Goal: Transaction & Acquisition: Purchase product/service

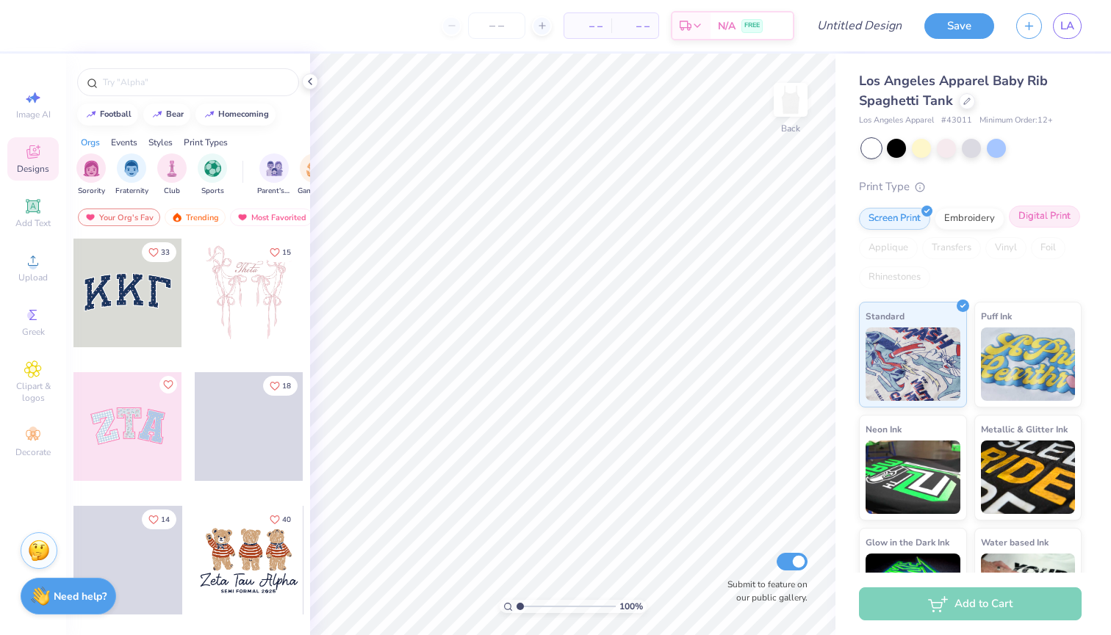
click at [1033, 213] on div "Digital Print" at bounding box center [1044, 217] width 71 height 22
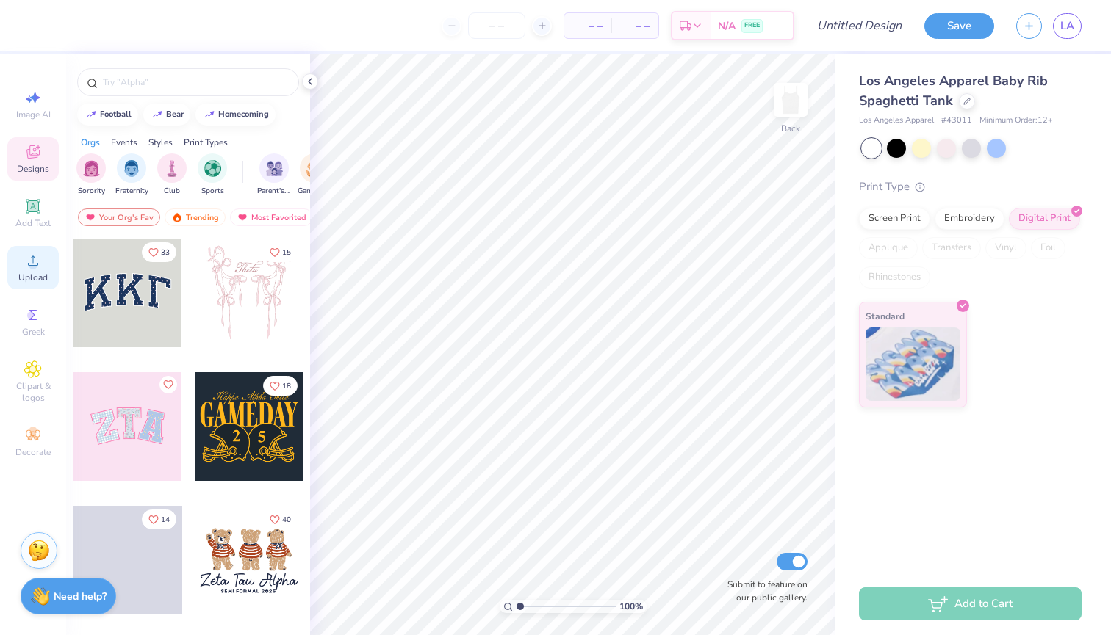
click at [35, 267] on circle at bounding box center [33, 266] width 8 height 8
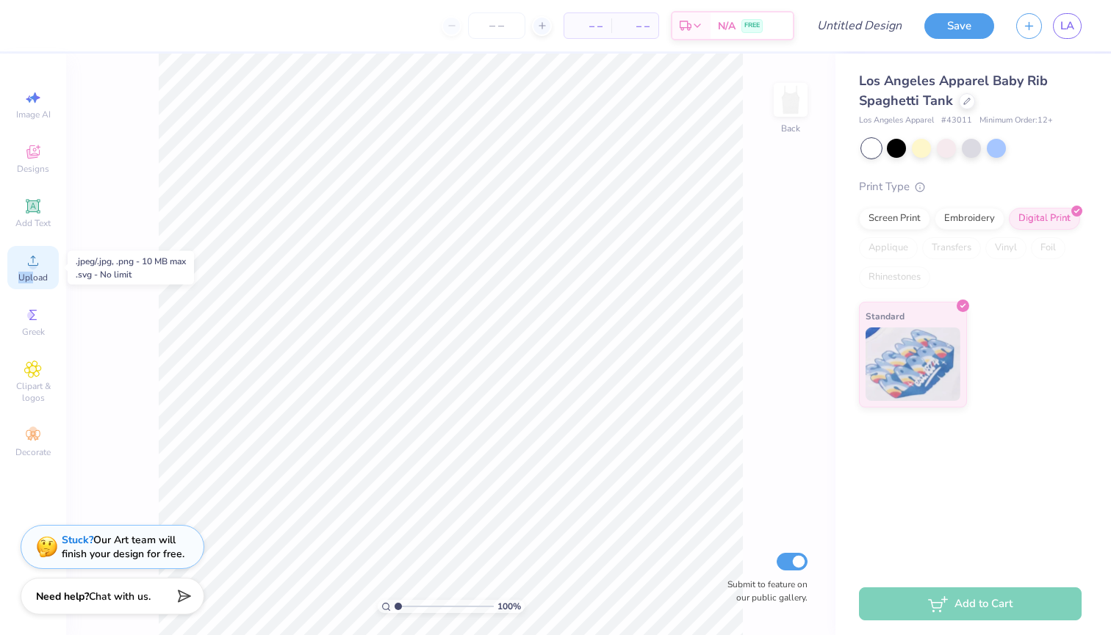
click at [32, 272] on div "Upload" at bounding box center [32, 267] width 51 height 43
click at [32, 264] on circle at bounding box center [33, 266] width 8 height 8
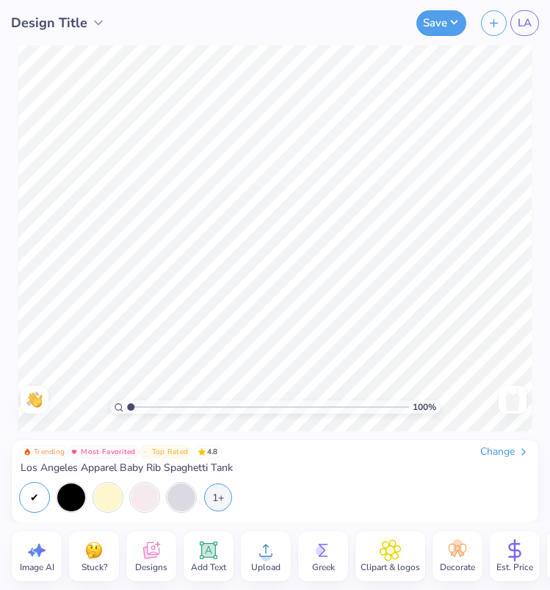
click at [262, 563] on span "Upload" at bounding box center [265, 567] width 29 height 12
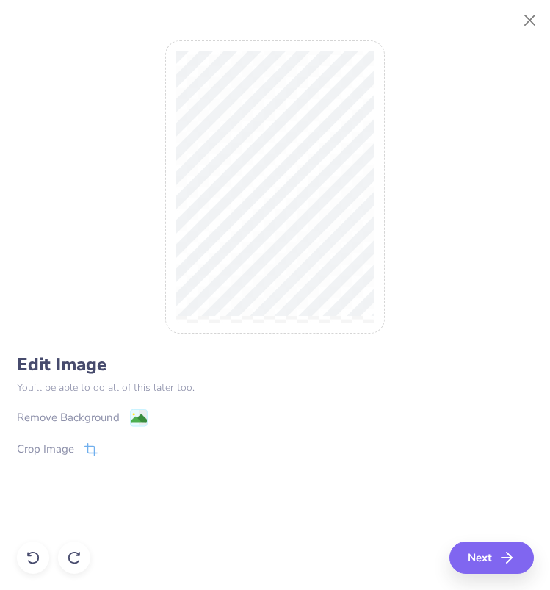
click at [289, 334] on div at bounding box center [275, 295] width 550 height 590
click at [138, 412] on image at bounding box center [138, 420] width 16 height 16
click at [475, 550] on button "Next" at bounding box center [494, 557] width 84 height 32
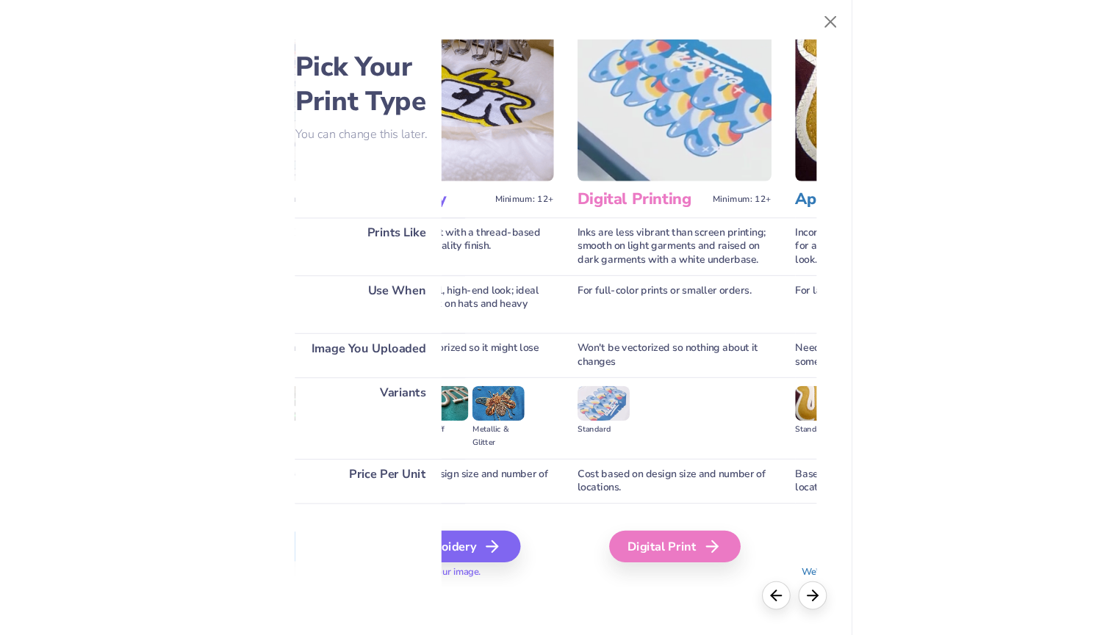
scroll to position [29, 300]
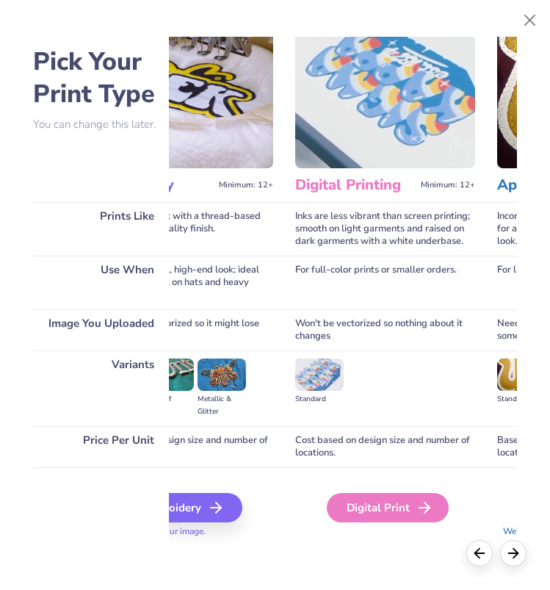
click at [370, 516] on div "Digital Print" at bounding box center [388, 507] width 122 height 29
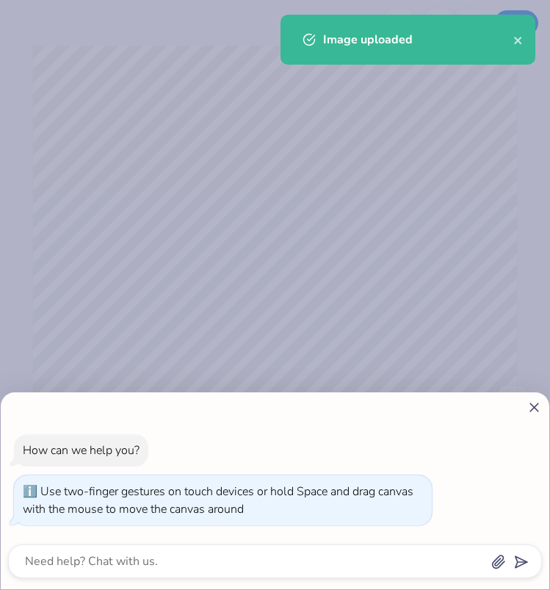
drag, startPoint x: 128, startPoint y: 406, endPoint x: 69, endPoint y: 395, distance: 59.8
type input "1"
click at [69, 396] on body "Apply Image Rotate Alignment Arrange Advance Crop Image 100 % Need help? Chat w…" at bounding box center [275, 295] width 550 height 590
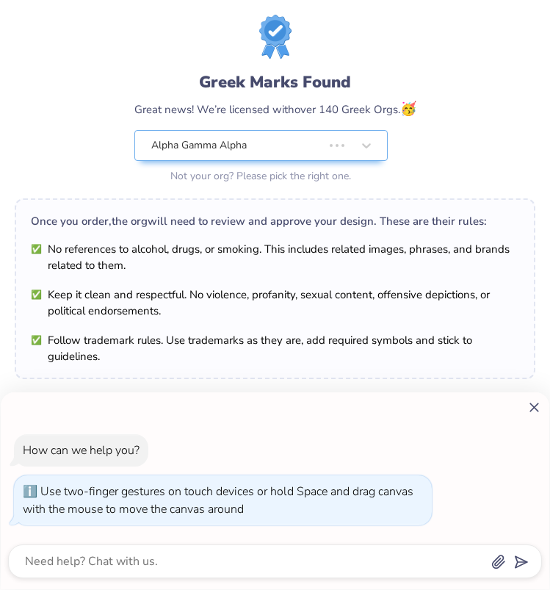
click at [536, 403] on icon at bounding box center [534, 407] width 15 height 15
type textarea "x"
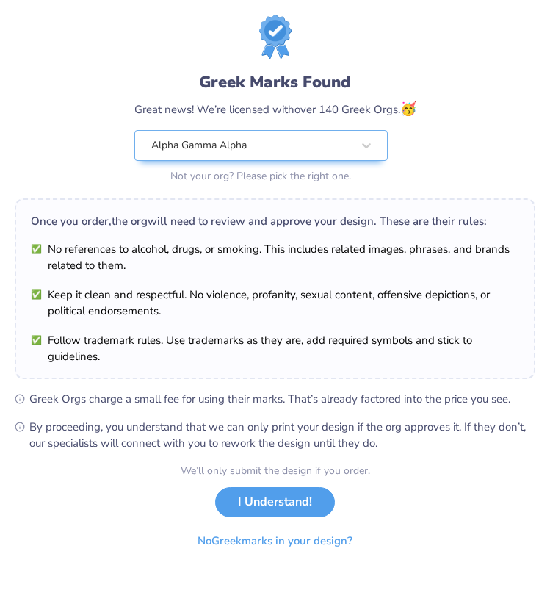
click at [264, 504] on button "I Understand!" at bounding box center [275, 502] width 120 height 30
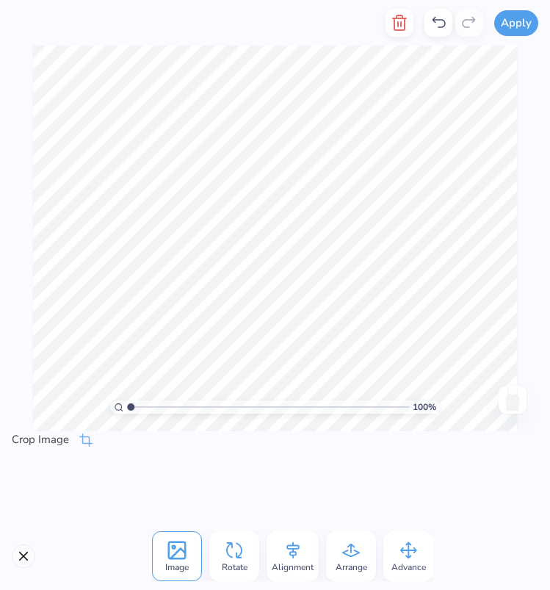
drag, startPoint x: 131, startPoint y: 404, endPoint x: 100, endPoint y: 391, distance: 33.6
type input "1"
click at [100, 391] on div "100 %" at bounding box center [275, 239] width 486 height 486
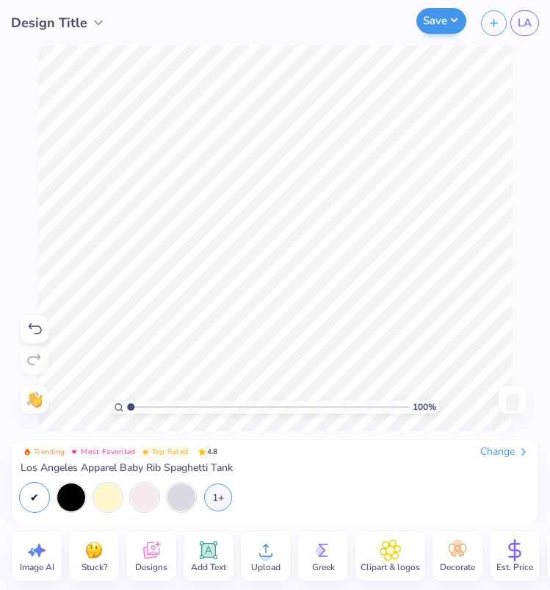
click at [444, 18] on button "Save" at bounding box center [442, 21] width 50 height 26
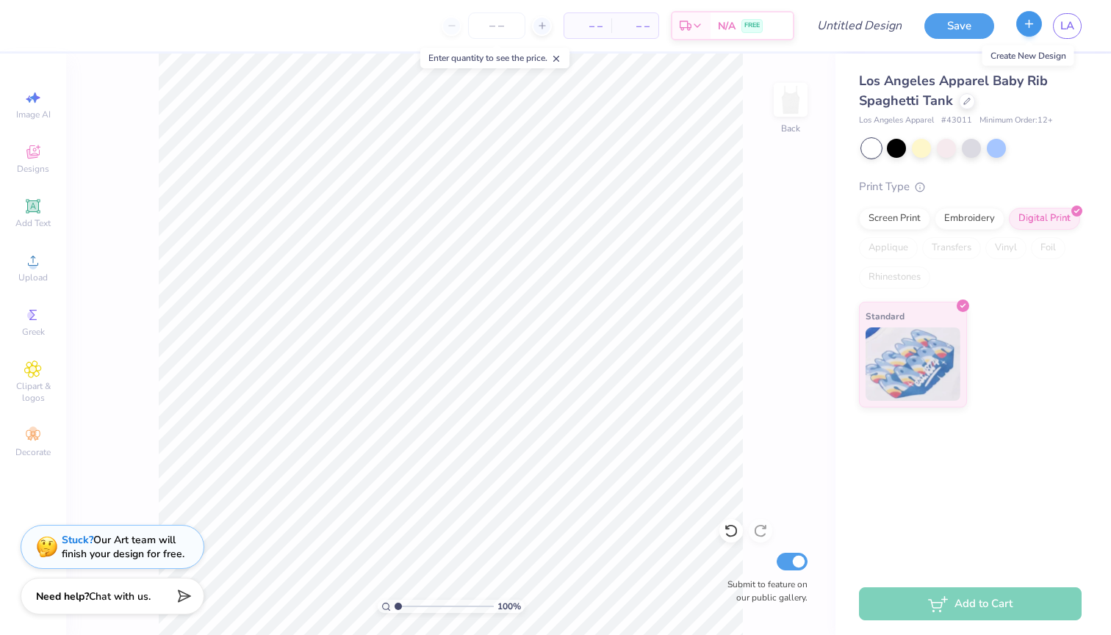
click at [1028, 34] on button "button" at bounding box center [1029, 24] width 26 height 26
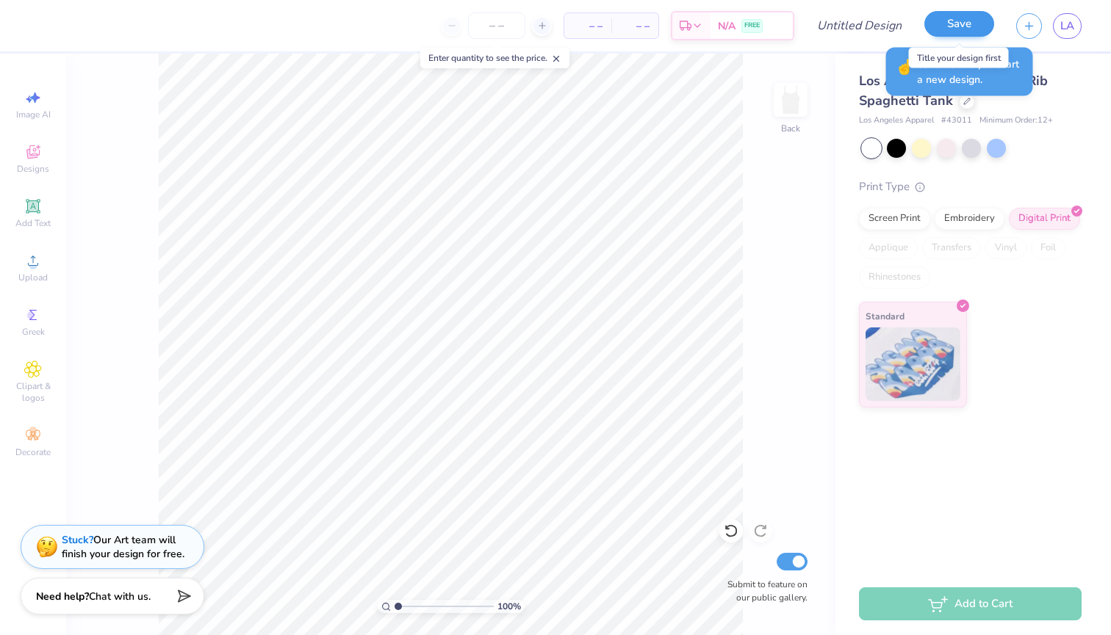
click at [958, 22] on button "Save" at bounding box center [959, 24] width 70 height 26
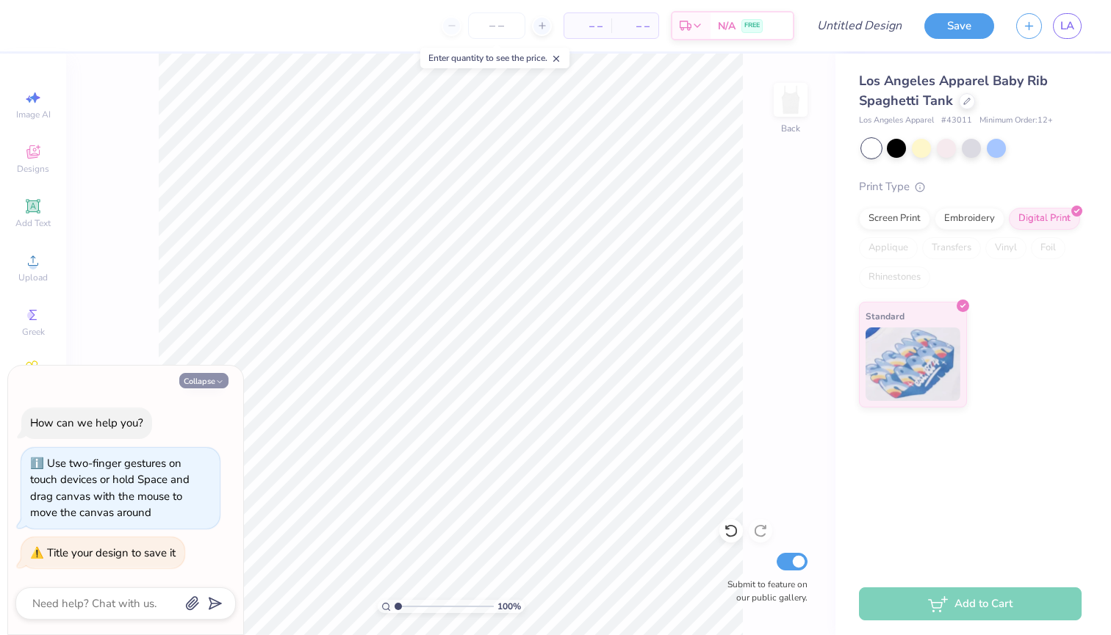
type textarea "x"
click at [538, 26] on icon at bounding box center [542, 26] width 10 height 10
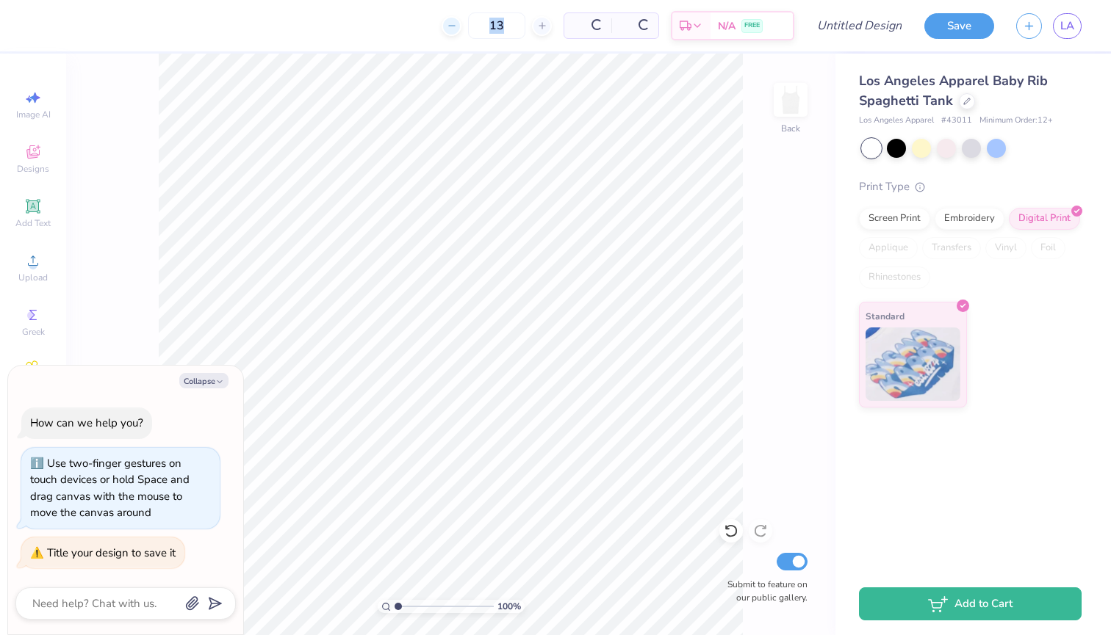
click at [446, 26] on div "13" at bounding box center [497, 25] width 110 height 26
click at [408, 23] on icon at bounding box center [402, 26] width 10 height 10
type input "12"
click at [710, 32] on span "[DATE] - [DATE]" at bounding box center [718, 28] width 79 height 15
click at [890, 214] on div "Screen Print" at bounding box center [894, 217] width 71 height 22
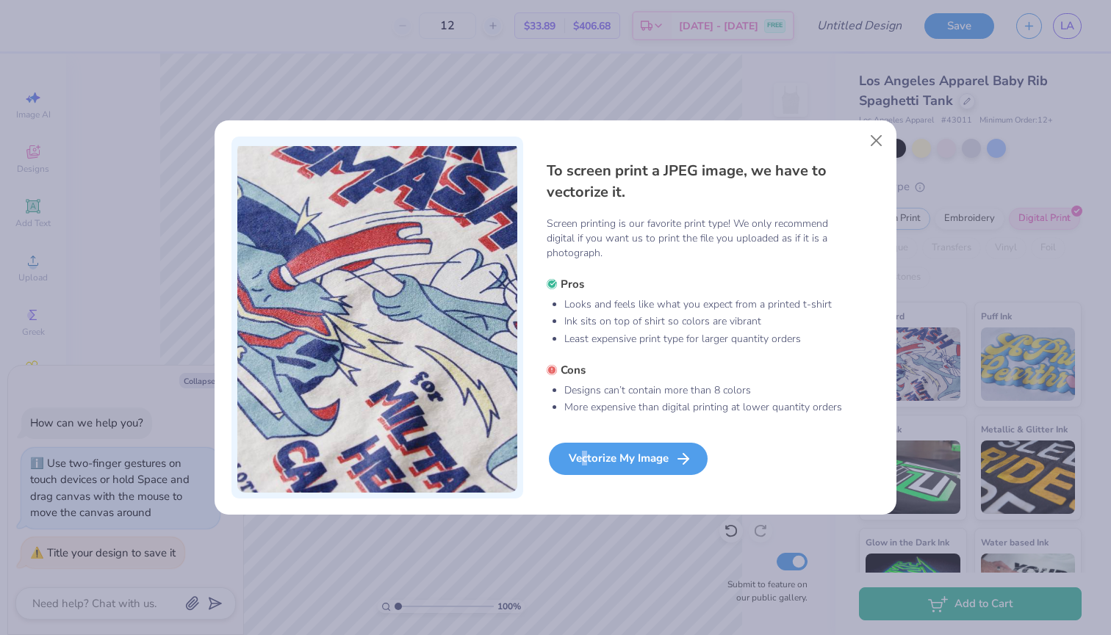
click at [585, 458] on div "Vectorize My Image" at bounding box center [628, 459] width 159 height 32
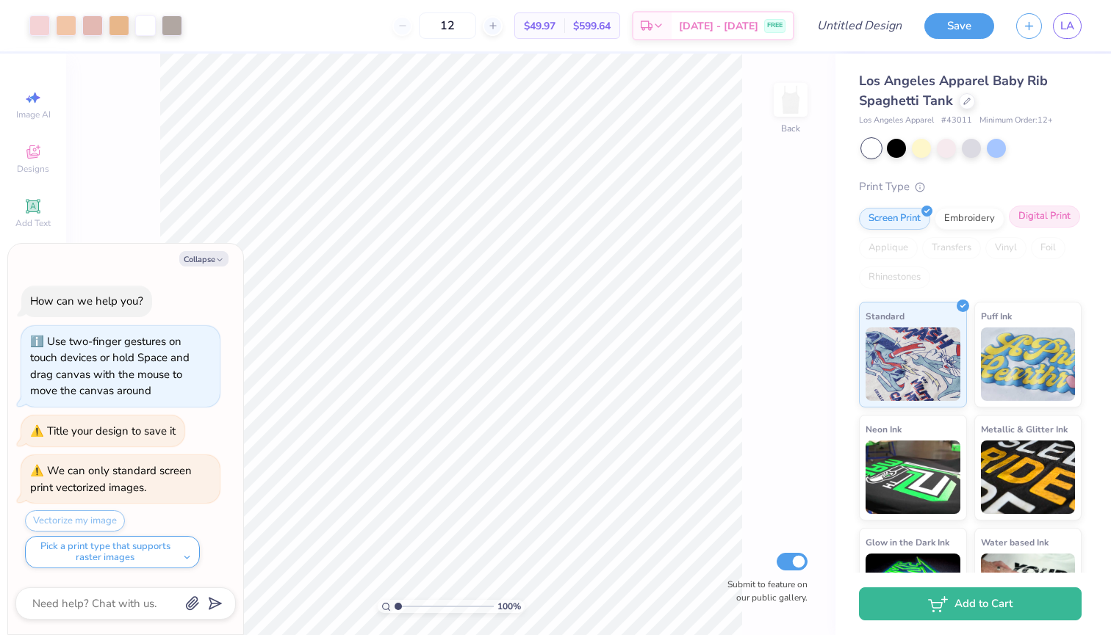
click at [1059, 215] on div "Digital Print" at bounding box center [1044, 217] width 71 height 22
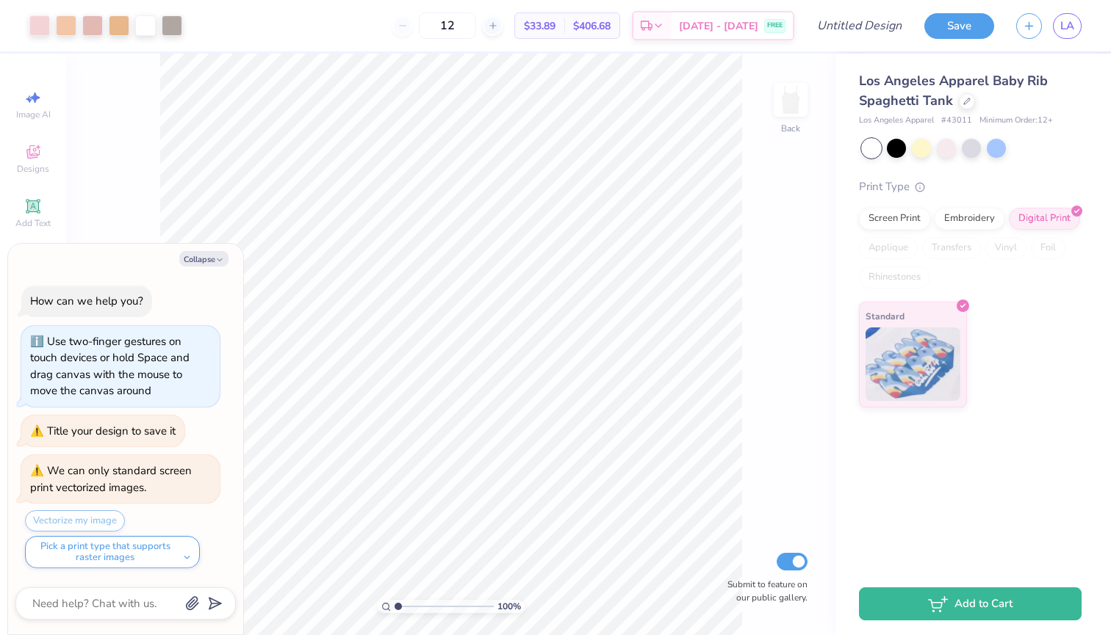
type textarea "x"
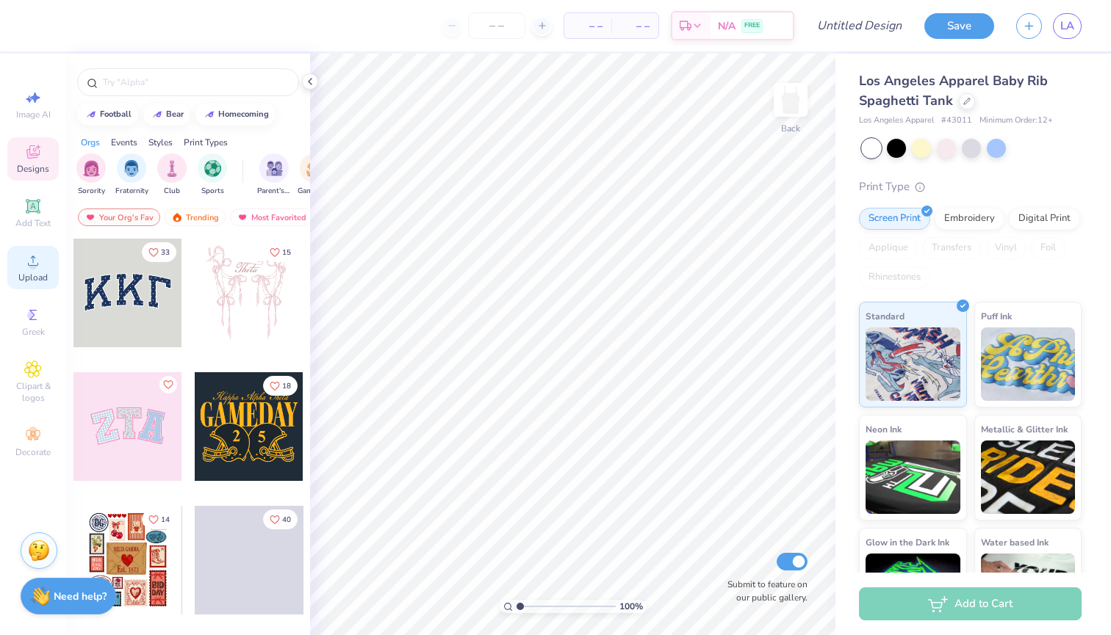
click at [29, 275] on span "Upload" at bounding box center [32, 278] width 29 height 12
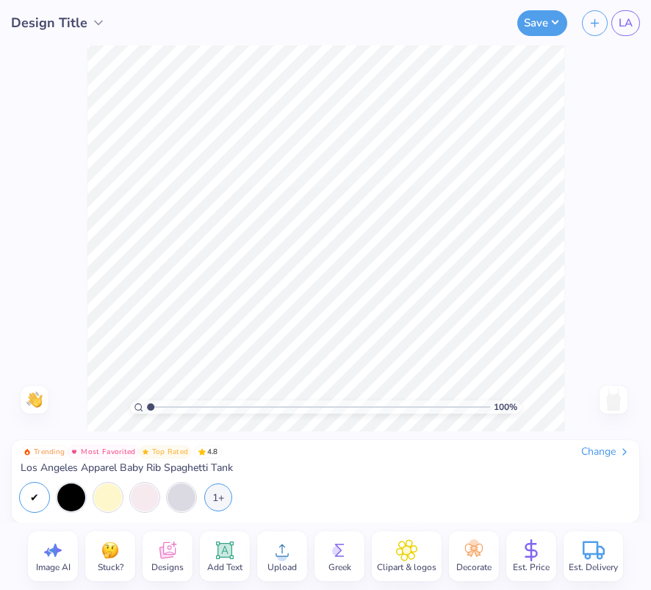
click at [280, 550] on icon at bounding box center [282, 550] width 22 height 22
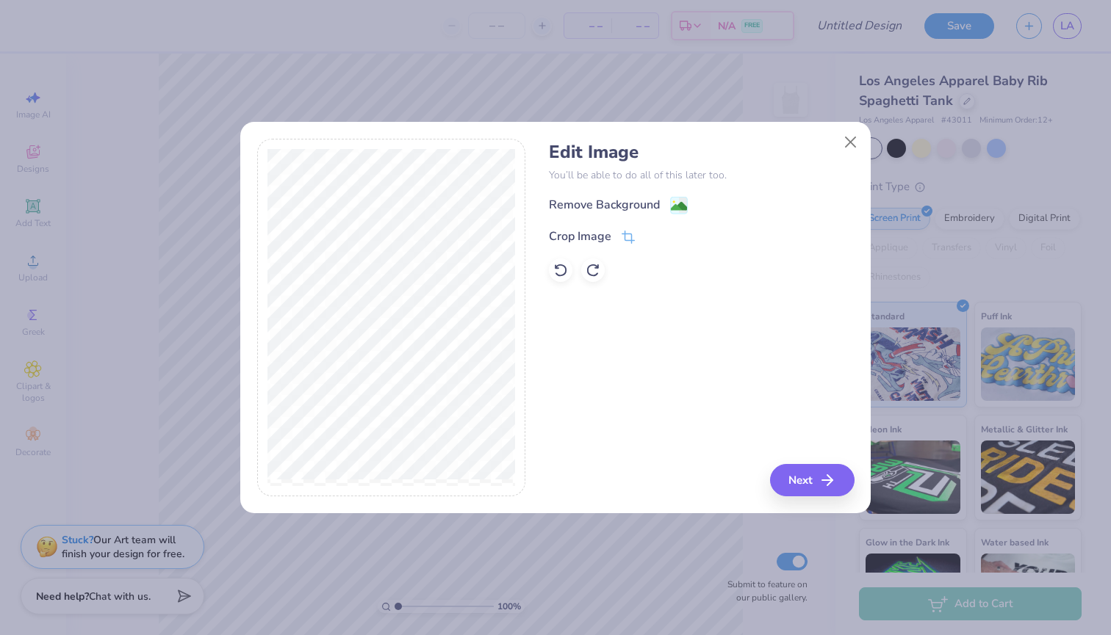
click at [666, 203] on div at bounding box center [555, 317] width 1111 height 635
click at [677, 207] on image at bounding box center [679, 208] width 16 height 16
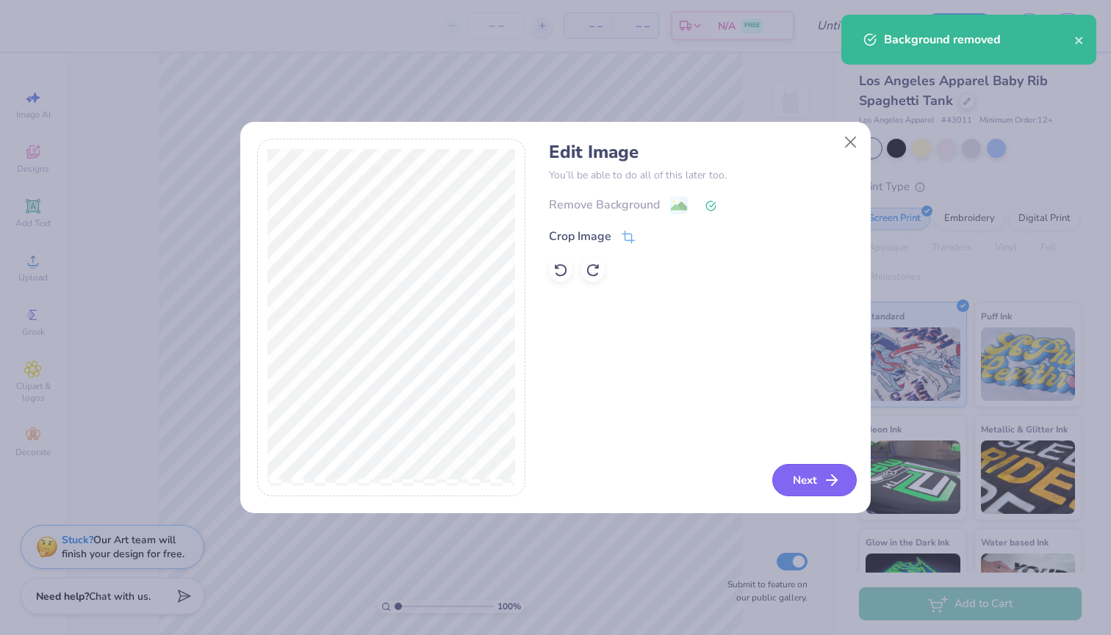
click at [823, 486] on icon "button" at bounding box center [832, 481] width 18 height 18
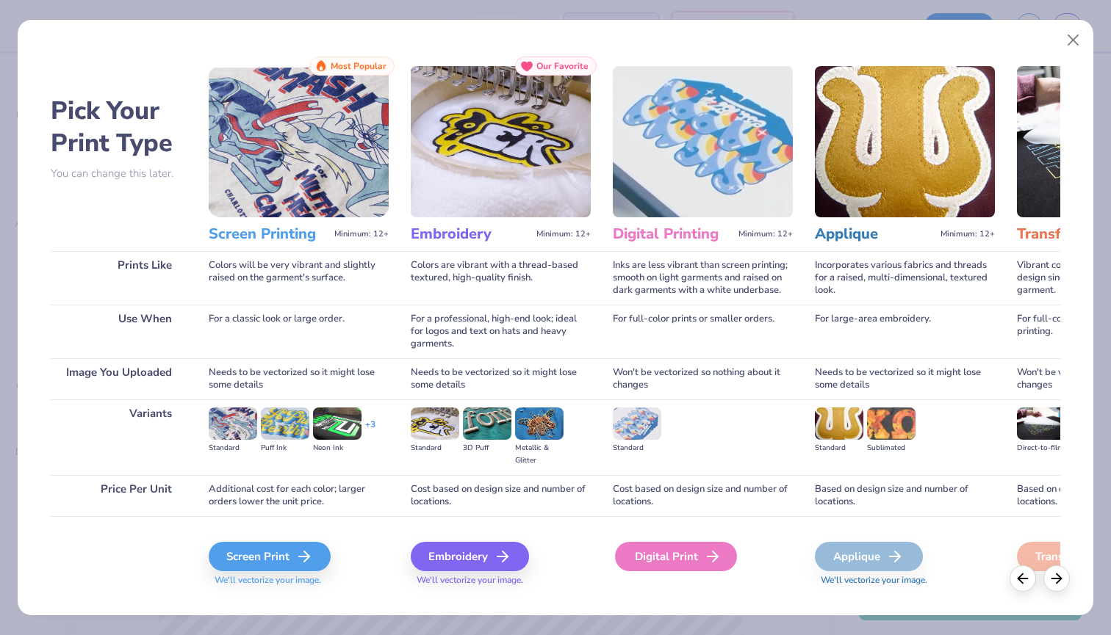
click at [662, 561] on div "Digital Print" at bounding box center [676, 556] width 122 height 29
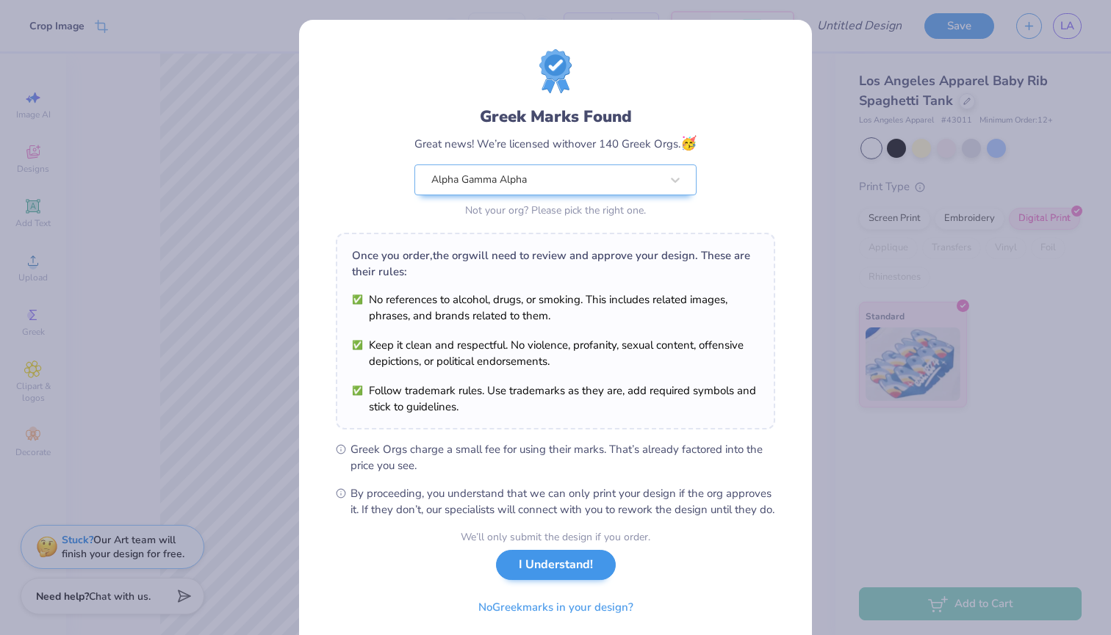
click at [574, 580] on button "I Understand!" at bounding box center [556, 565] width 120 height 30
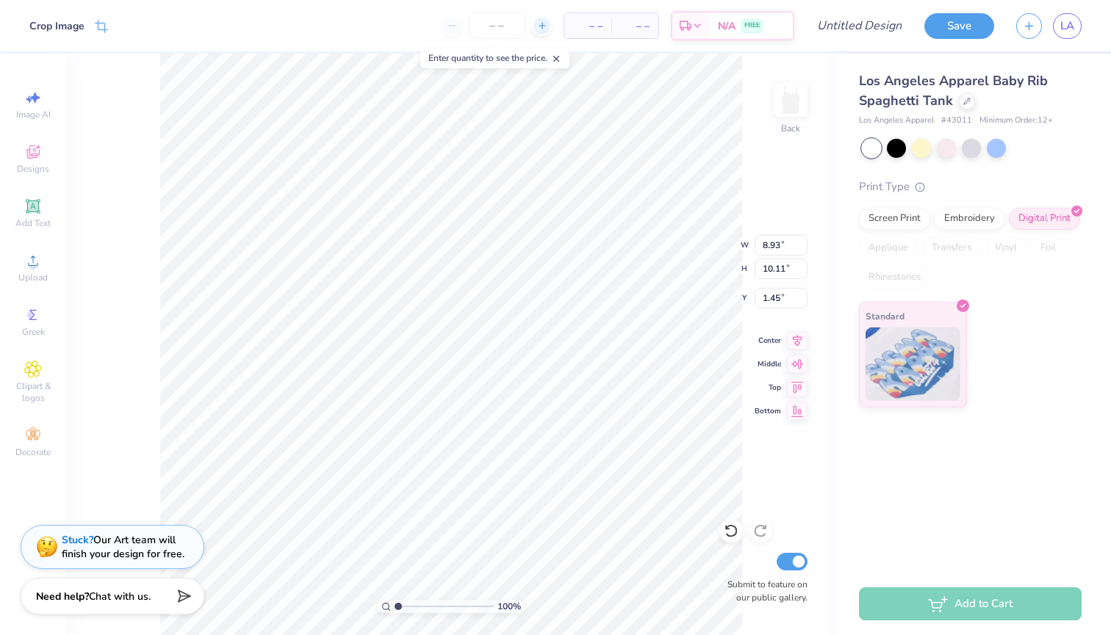
click at [537, 21] on icon at bounding box center [542, 26] width 10 height 10
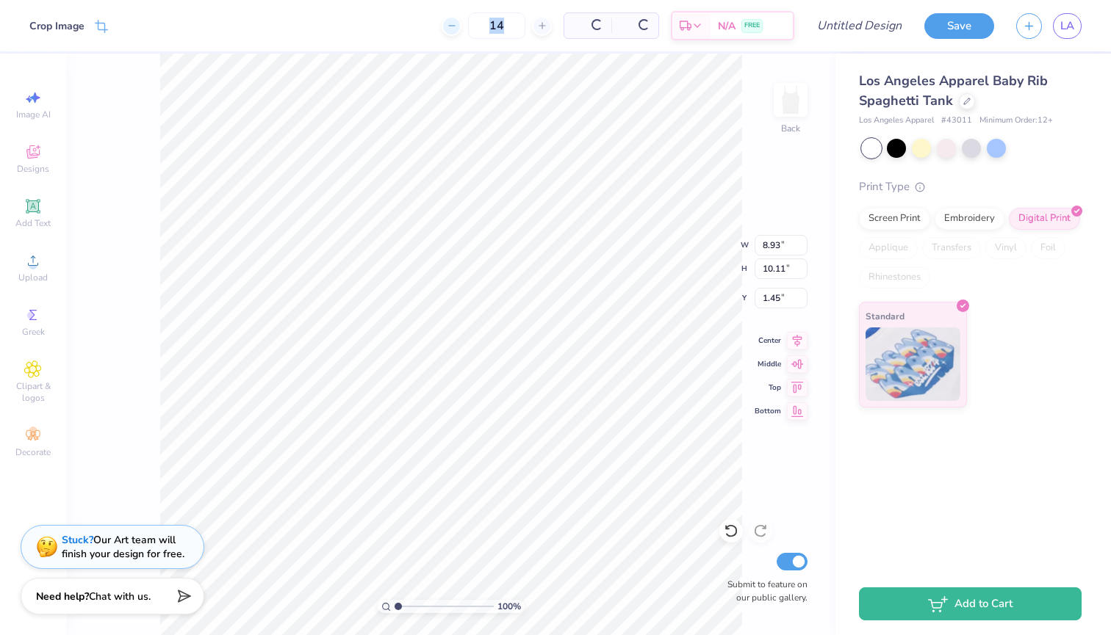
click at [453, 26] on line at bounding box center [451, 26] width 6 height 0
type input "12"
type input "2.69"
type input "3.05"
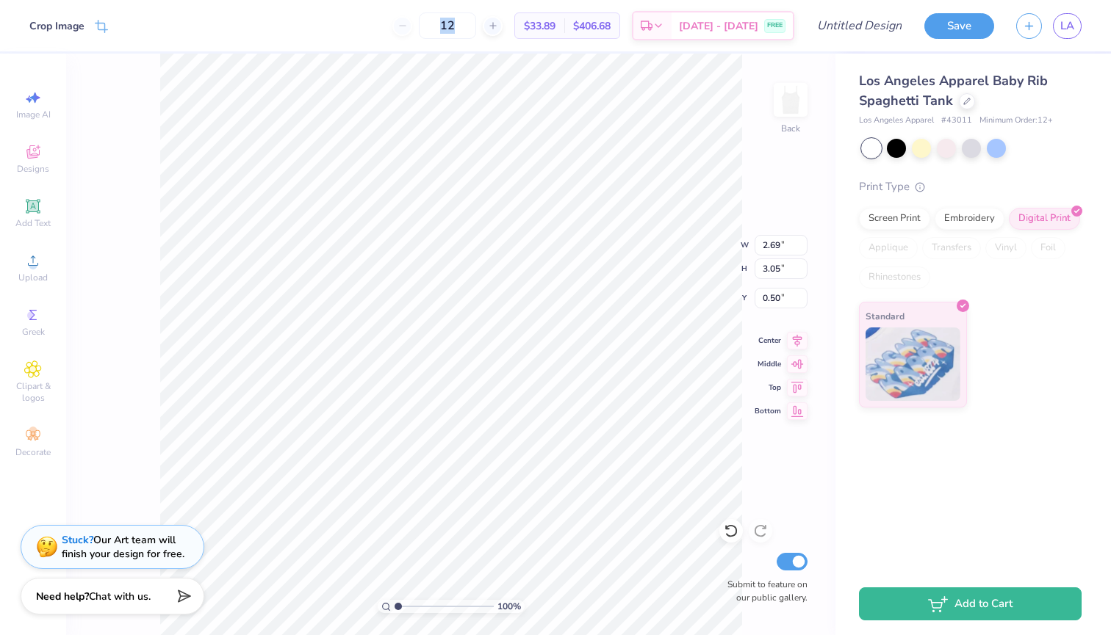
type input "0.66"
type input "2.77"
type input "3.14"
type input "0.63"
type input "2.90"
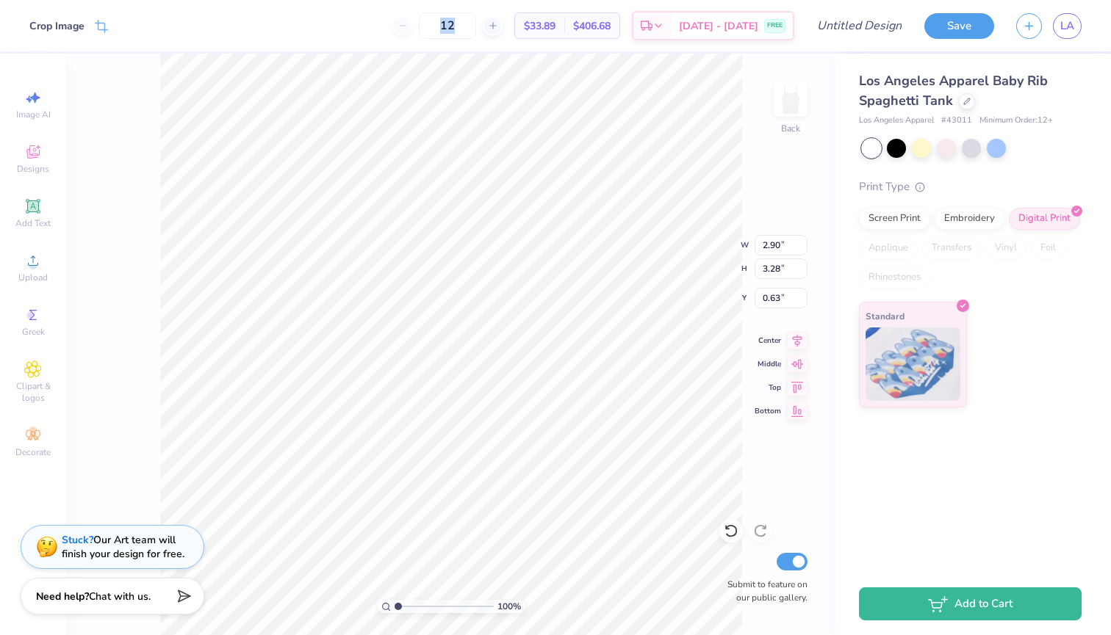
type input "3.28"
type input "0.69"
type input "3.06"
type input "3.46"
type input "0.66"
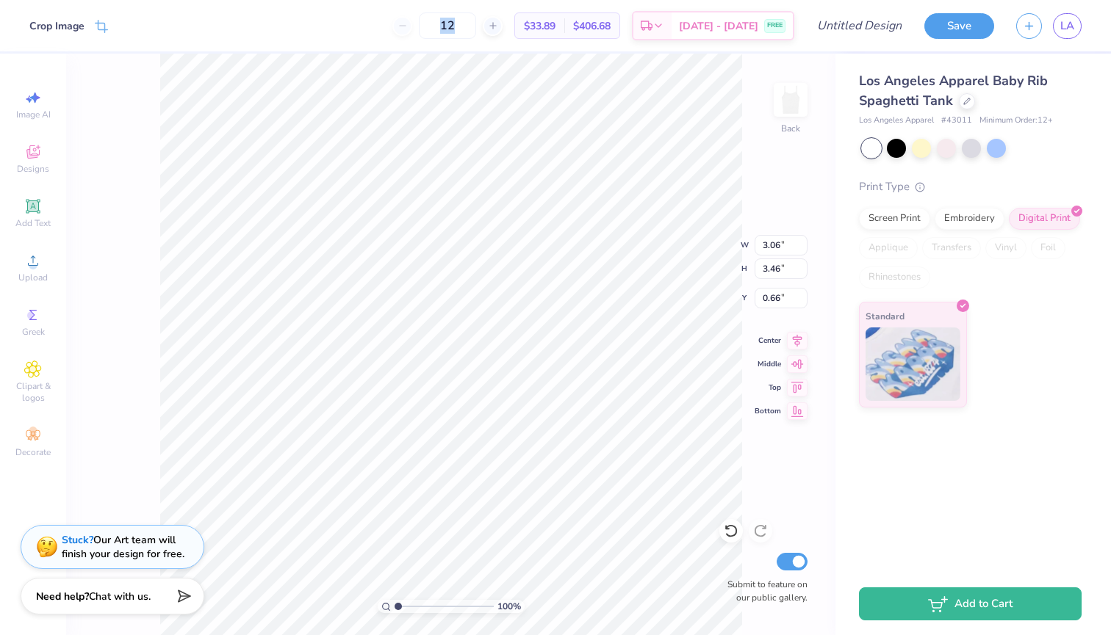
type input "3.19"
type input "3.61"
type input "0.50"
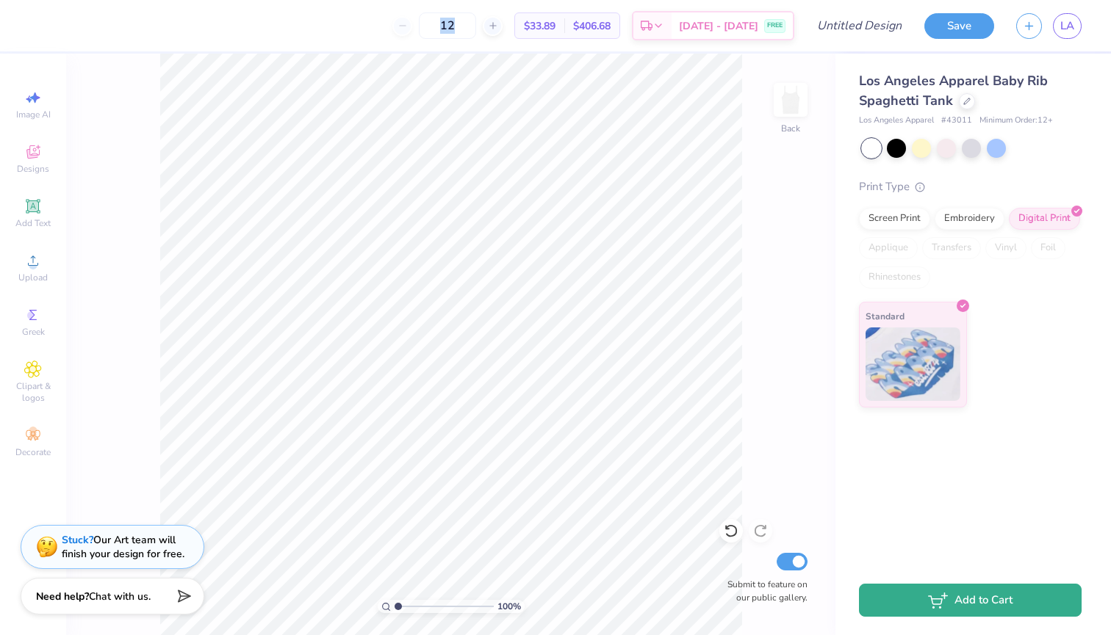
click at [992, 608] on button "Add to Cart" at bounding box center [970, 600] width 223 height 33
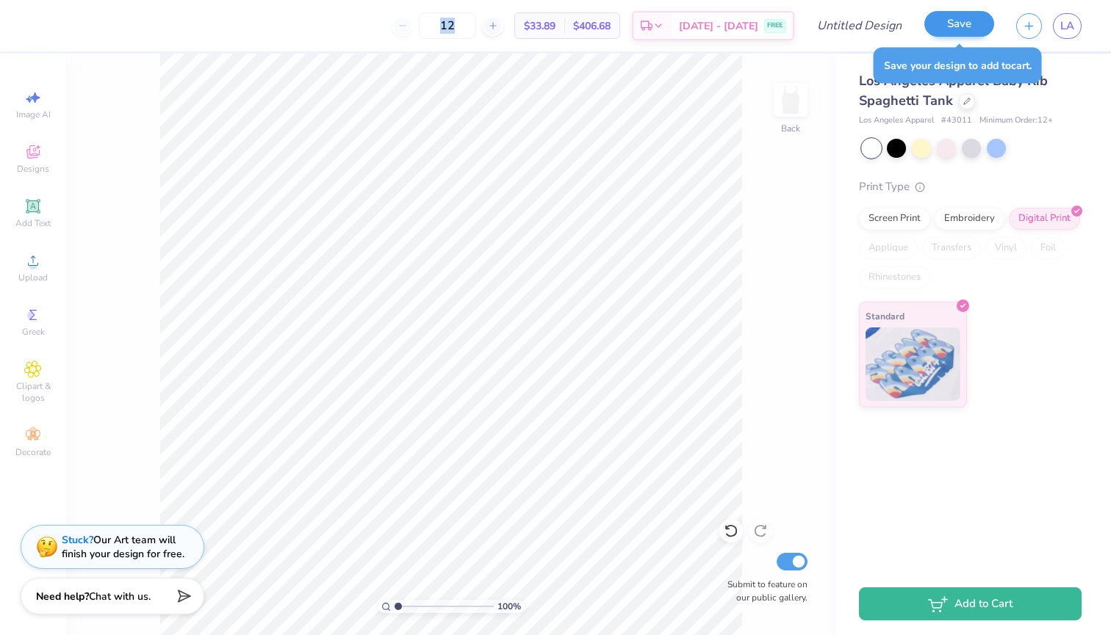
click at [954, 26] on button "Save" at bounding box center [959, 24] width 70 height 26
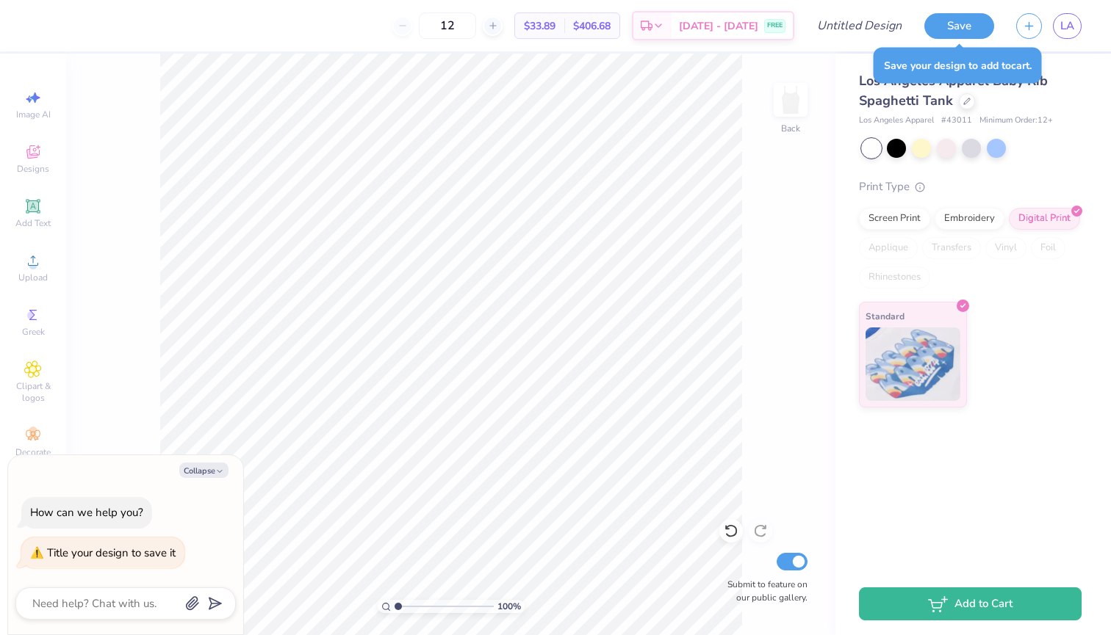
click at [365, 26] on div "12 $33.89 Per Item $406.68 Total Est. Delivery Sep 10 - 13 FREE" at bounding box center [417, 25] width 754 height 51
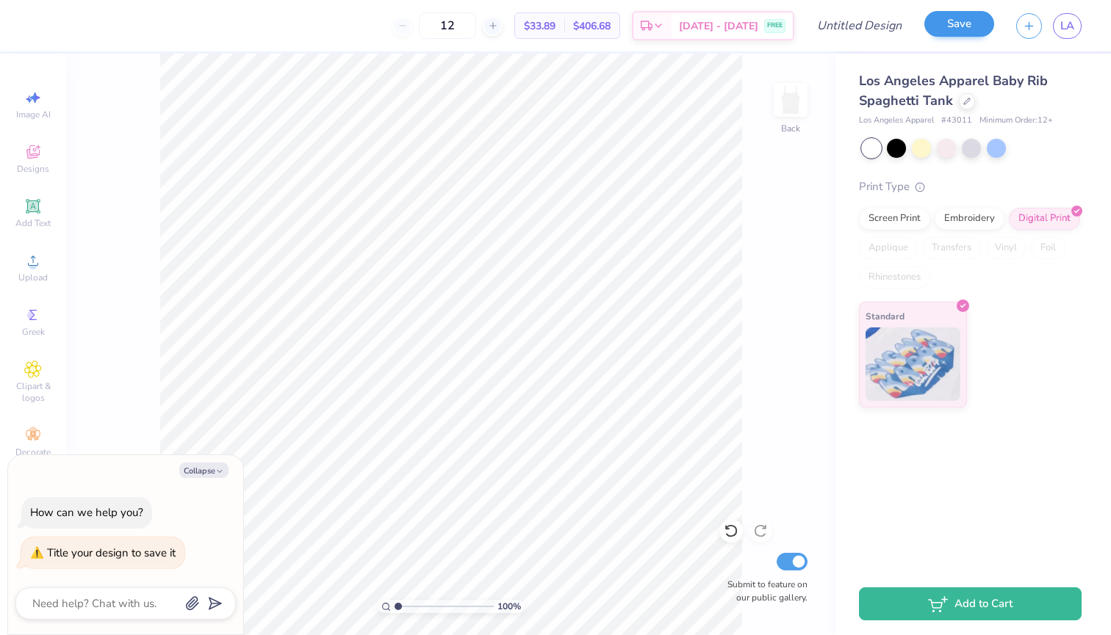
click at [945, 26] on button "Save" at bounding box center [959, 24] width 70 height 26
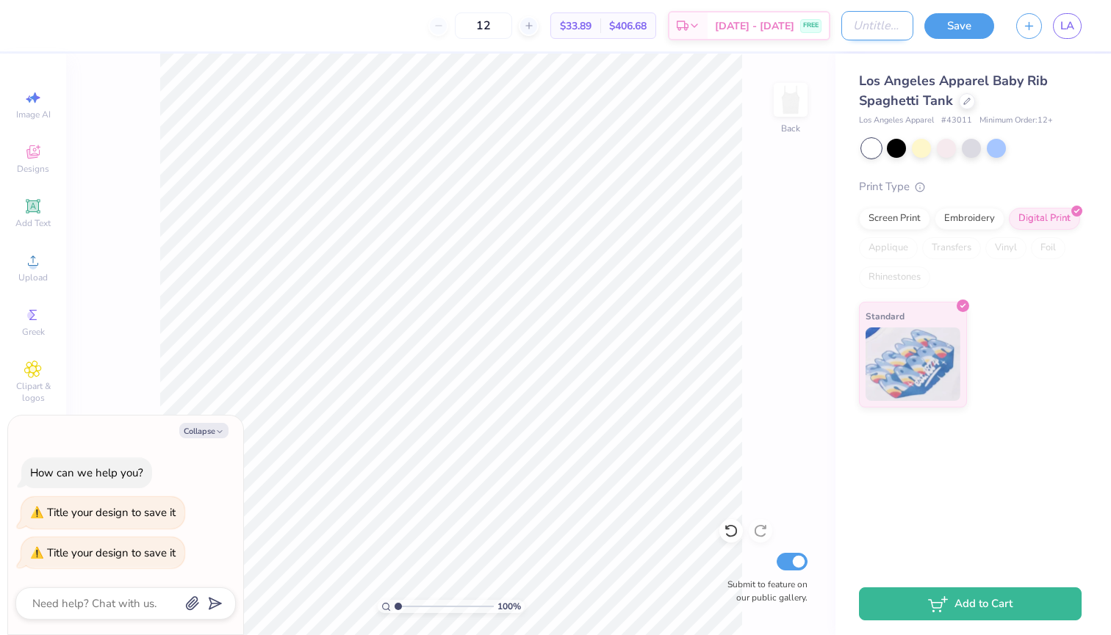
type textarea "x"
click at [866, 23] on input "Design Title" at bounding box center [877, 25] width 72 height 29
type input "a"
type textarea "x"
type input "ag"
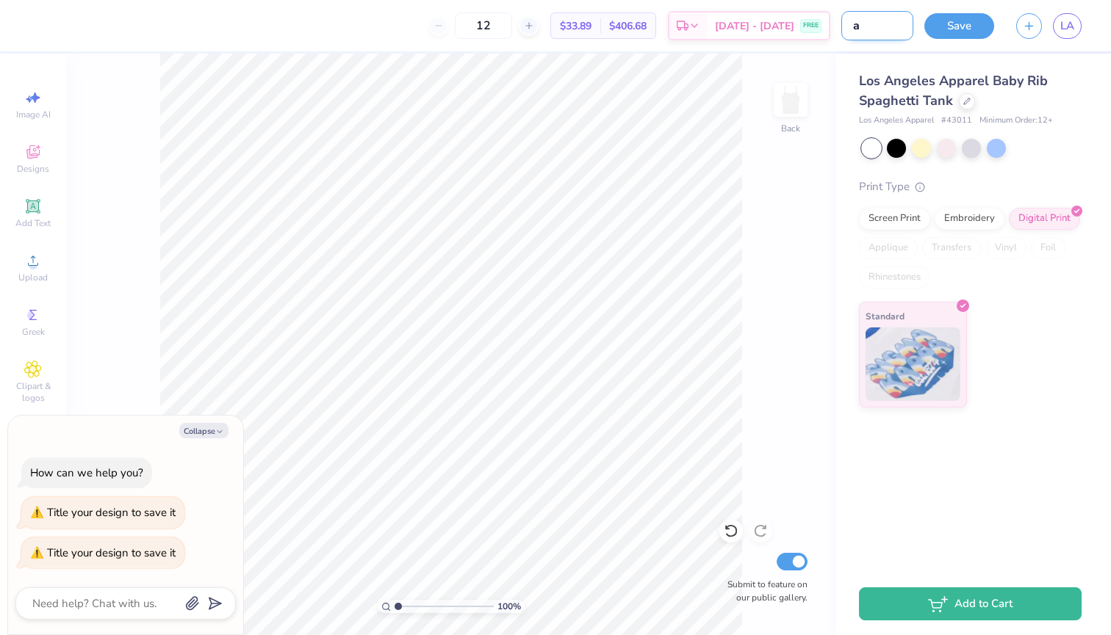
type textarea "x"
type input "aga"
type textarea "x"
type input "aga"
type textarea "x"
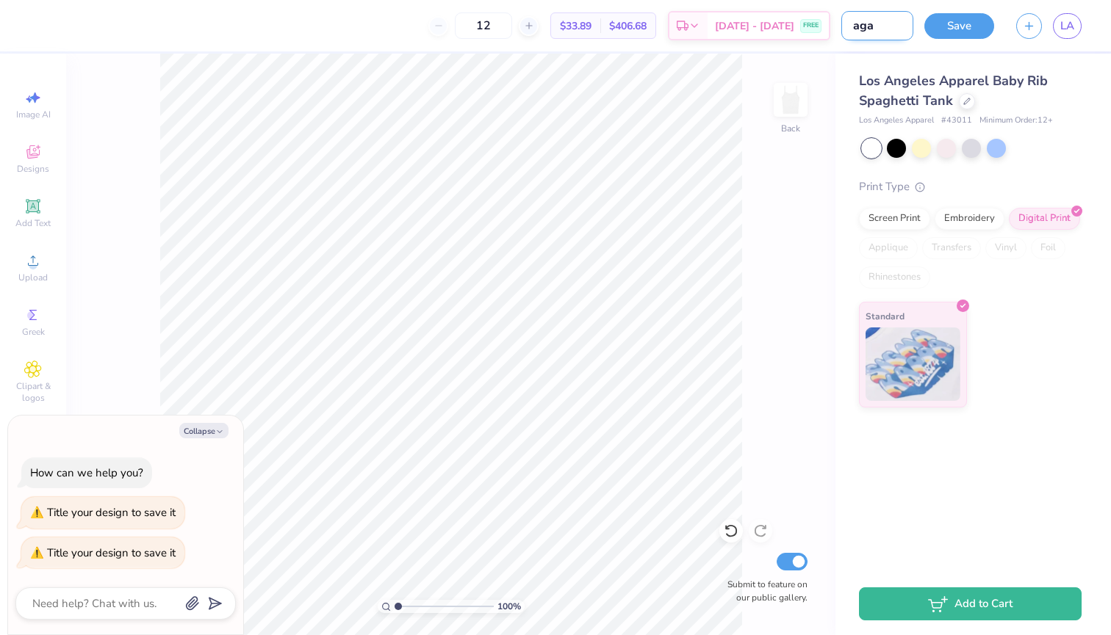
type input "aga f"
type textarea "x"
type input "aga fa"
type textarea "x"
type input "aga fal"
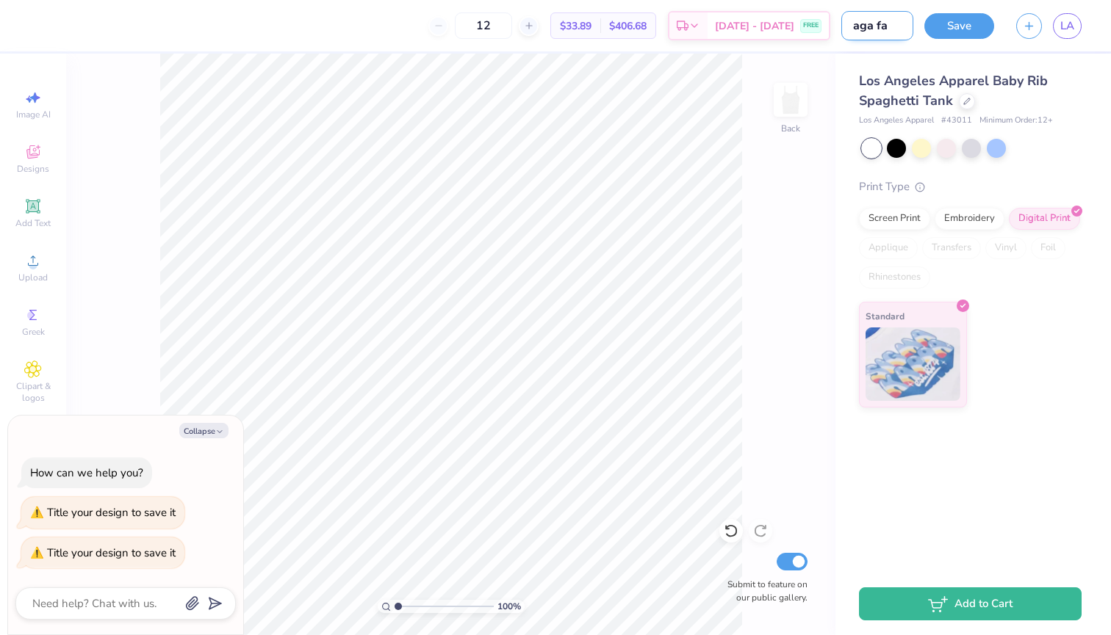
type textarea "x"
type input "aga fall"
type textarea "x"
type input "aga fall"
type textarea "x"
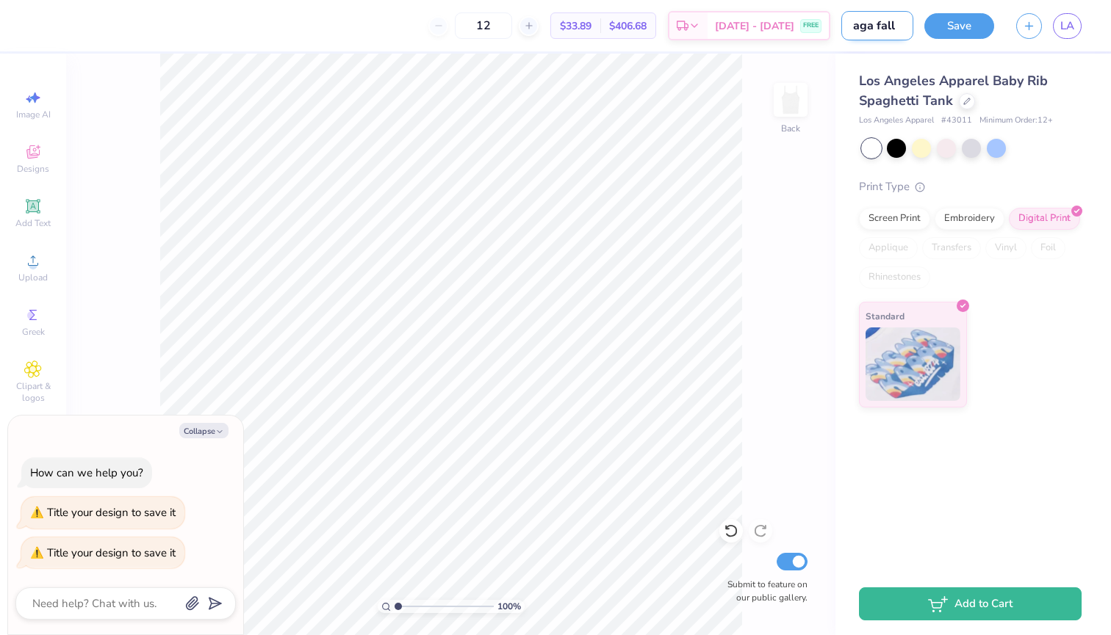
type input "aga fall r"
type textarea "x"
type input "aga fall ru"
type textarea "x"
type input "aga fall rus"
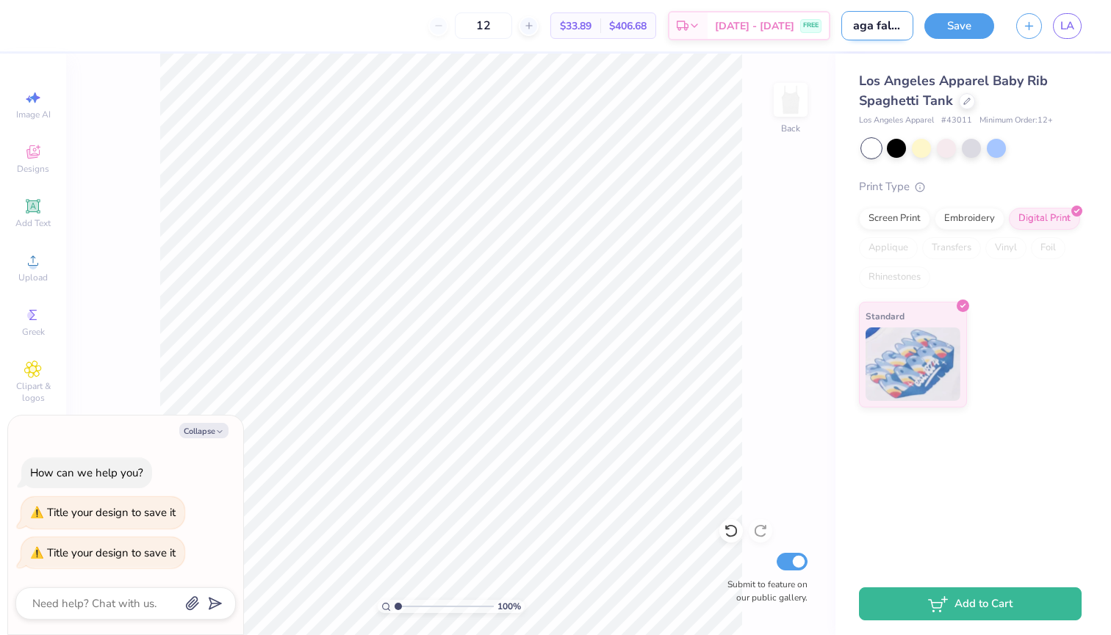
type textarea "x"
type input "aga fall rush"
type textarea "x"
type input "aga fall rush"
type textarea "x"
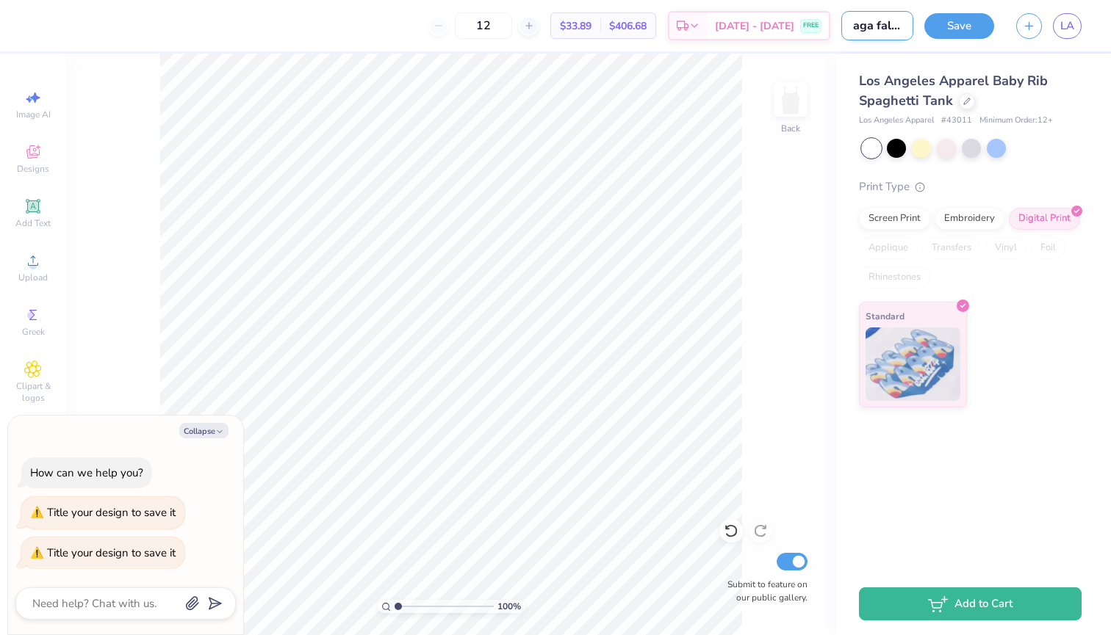
type input "aga fall rush 2"
type textarea "x"
type input "aga fall rush 20"
type textarea "x"
type input "aga fall rush 202"
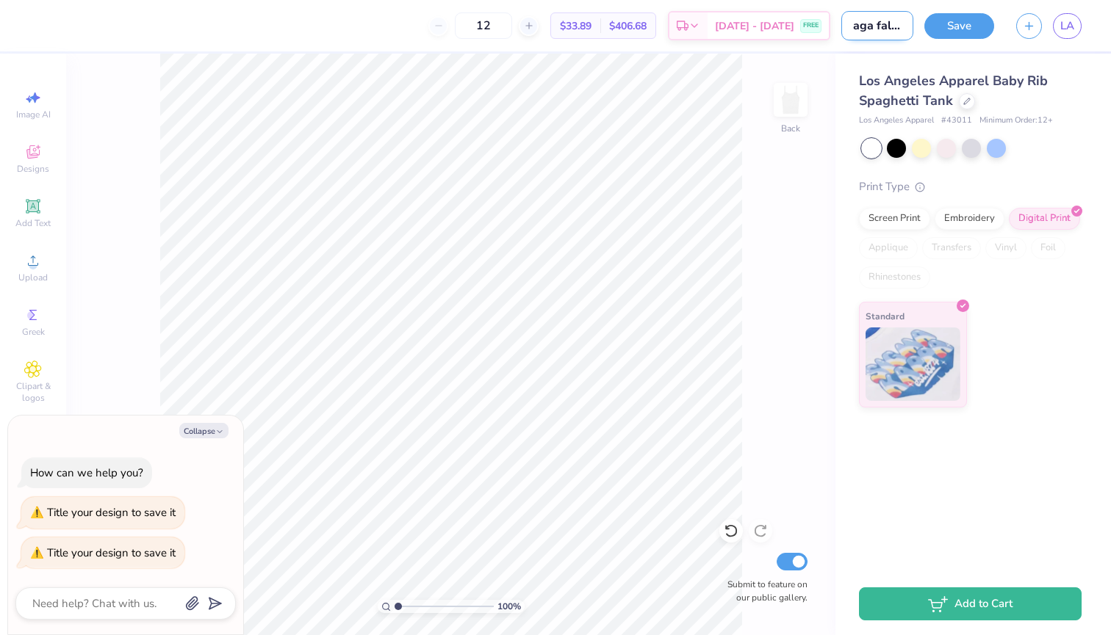
type textarea "x"
type input "aga fall rush 2025"
type textarea "x"
type input "ag fall rush 2025"
type textarea "x"
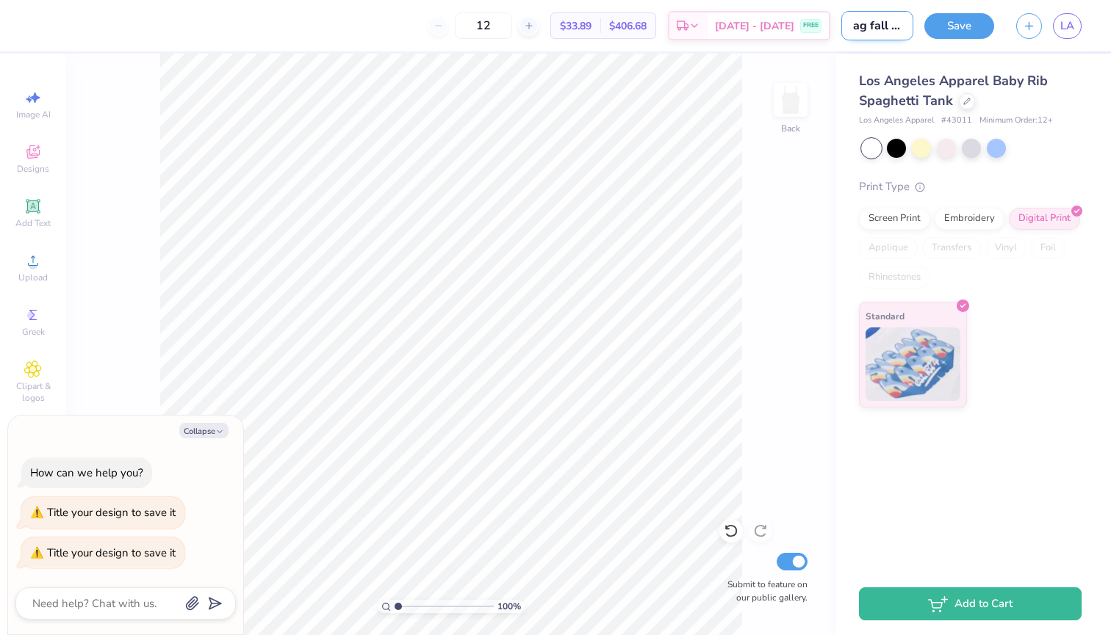
type input "a fall rush 2025"
type textarea "x"
type input "fall rush 2025"
type textarea "x"
type input "fall rush 2025A"
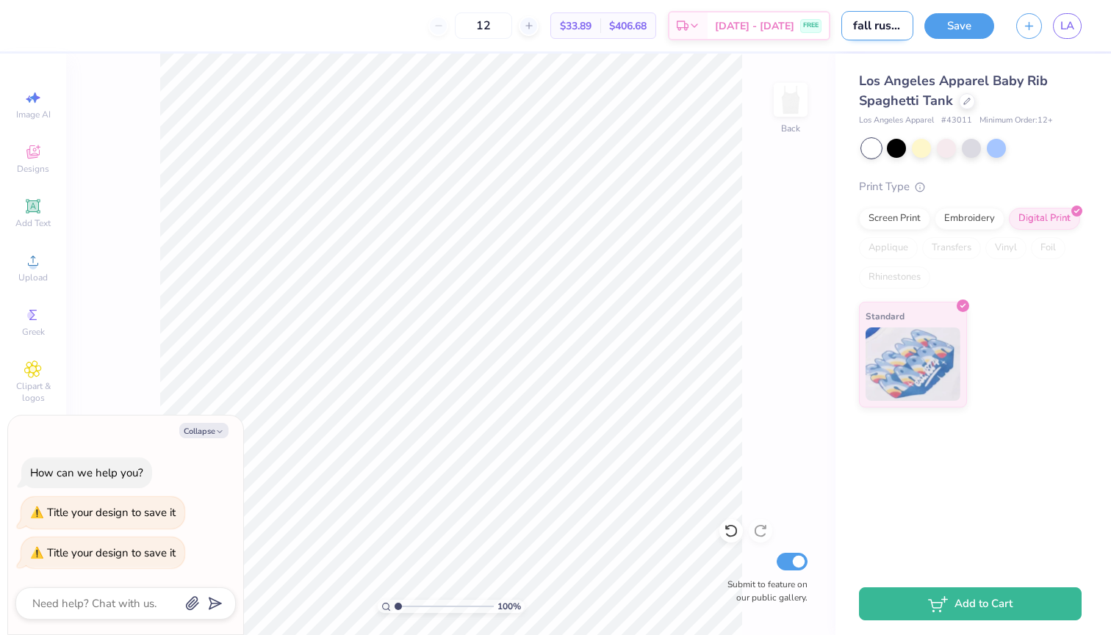
type textarea "x"
type input "fall rush 2025AG"
type textarea "x"
type input "fall rush 2025AGA"
type textarea "x"
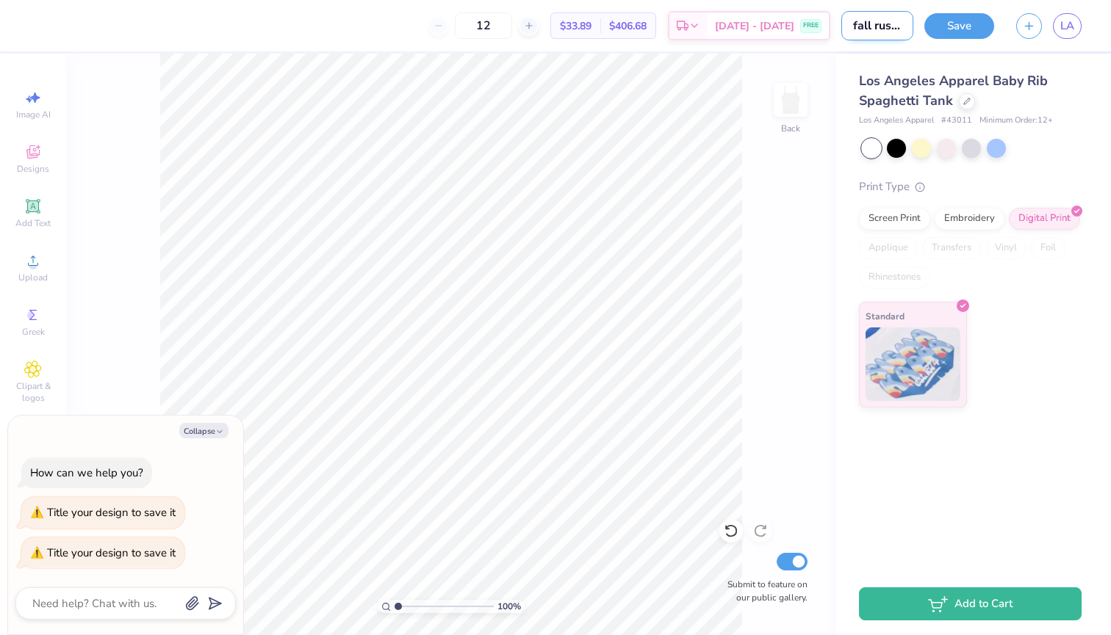
type input "fall rush 2025AG"
type textarea "x"
type input "fall rush 2025A"
type textarea "x"
type input "fall rush 2025"
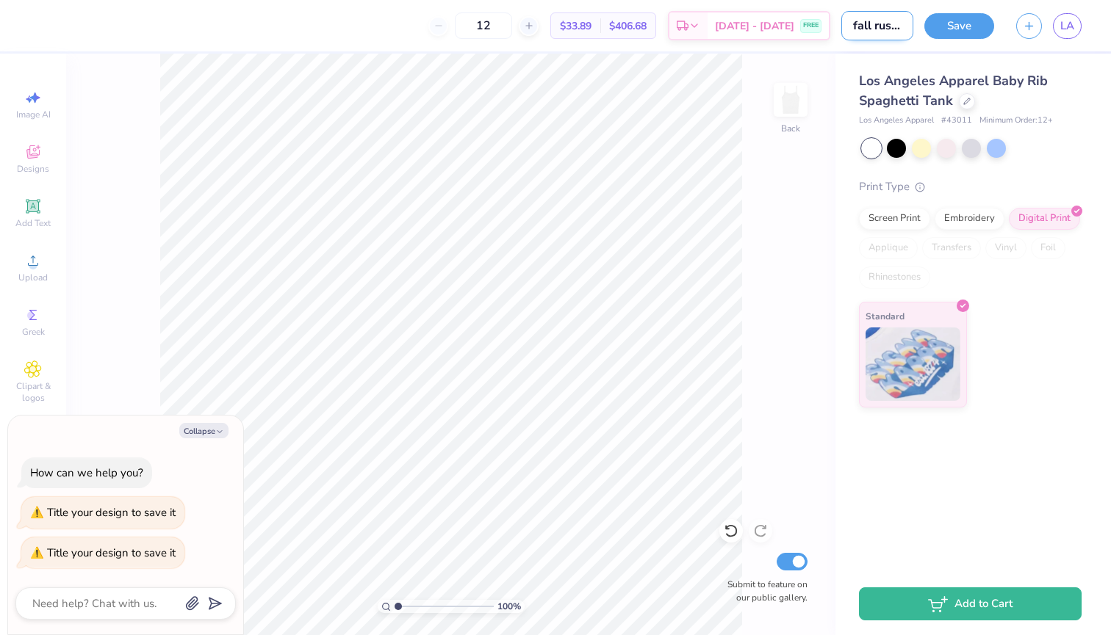
type textarea "x"
type input "Afall rush 2025"
type textarea "x"
type input "Alfall rush 2025"
type textarea "x"
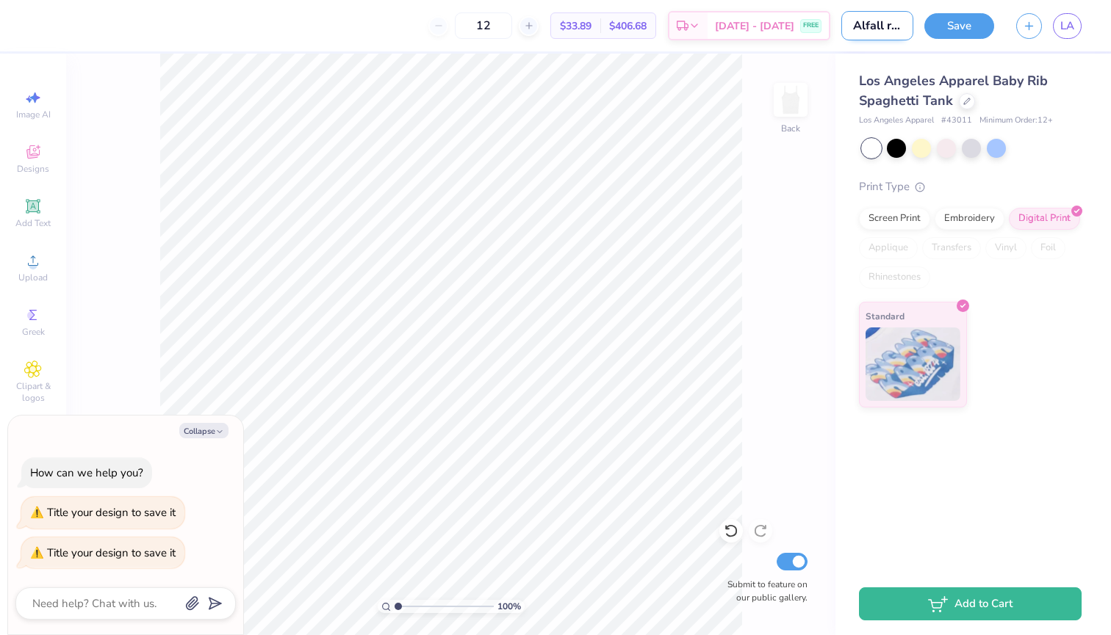
type input "Alpfall rush 2025"
type textarea "x"
type input "Alphfall rush 2025"
type textarea "x"
type input "Alphafall rush 2025"
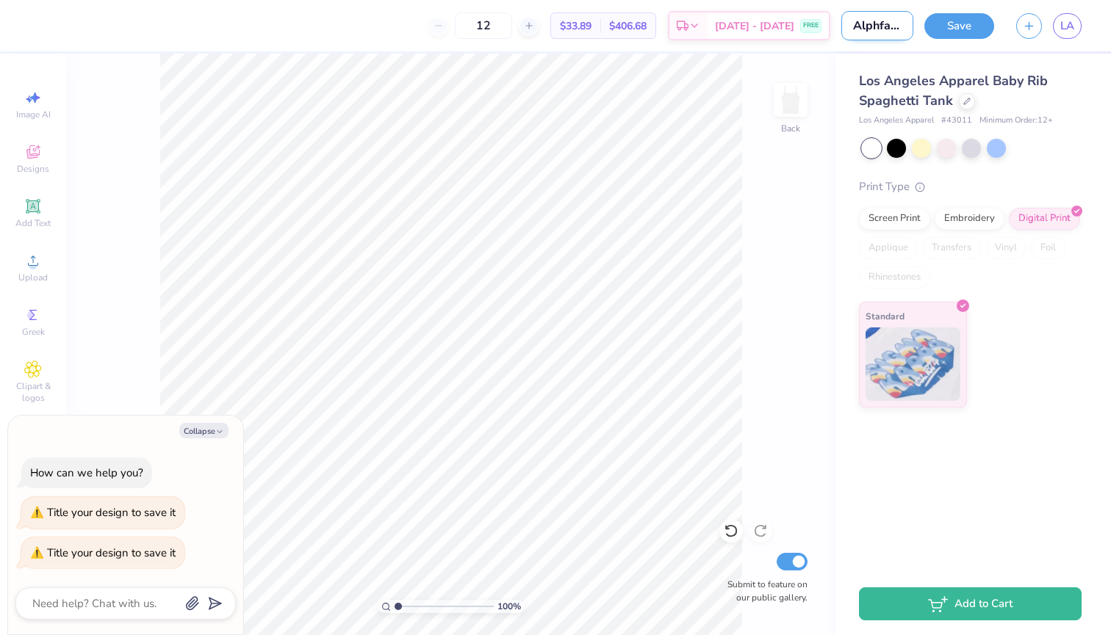
type textarea "x"
type input "Alpha fall rush 2025"
type textarea "x"
type input "Alpha Gfall rush 2025"
type textarea "x"
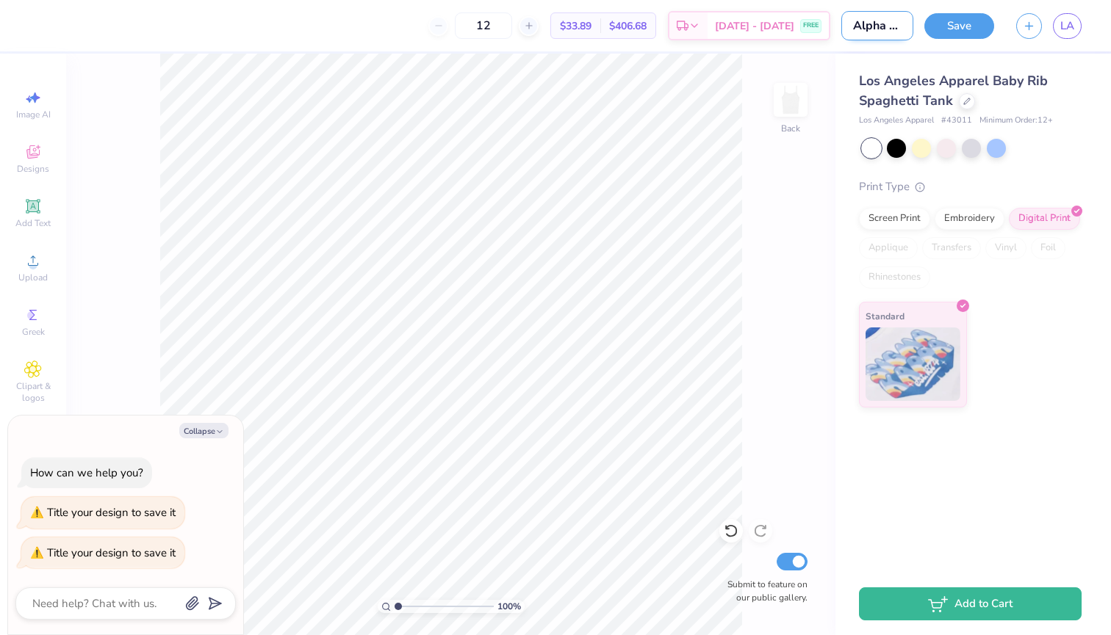
type input "Alpha Gafall rush 2025"
type textarea "x"
type input "Alpha Gamfall rush 2025"
type textarea "x"
type input "Alpha Gammfall rush 2025"
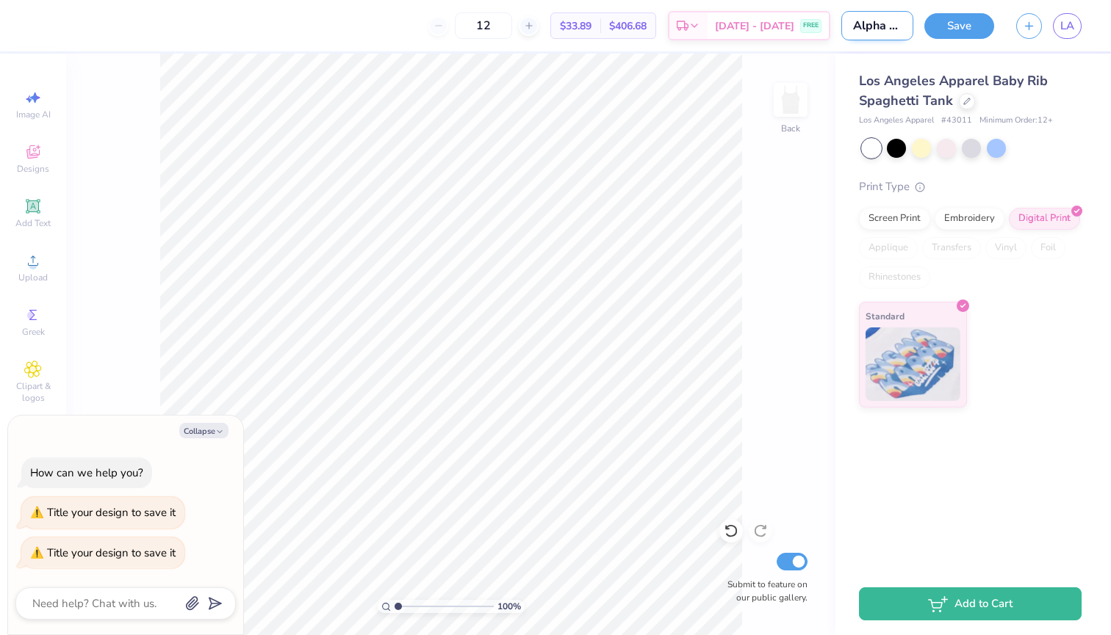
type textarea "x"
type input "Alpha Gammafall rush 2025"
type textarea "x"
type input "Alpha Gamma fall rush 2025"
type textarea "x"
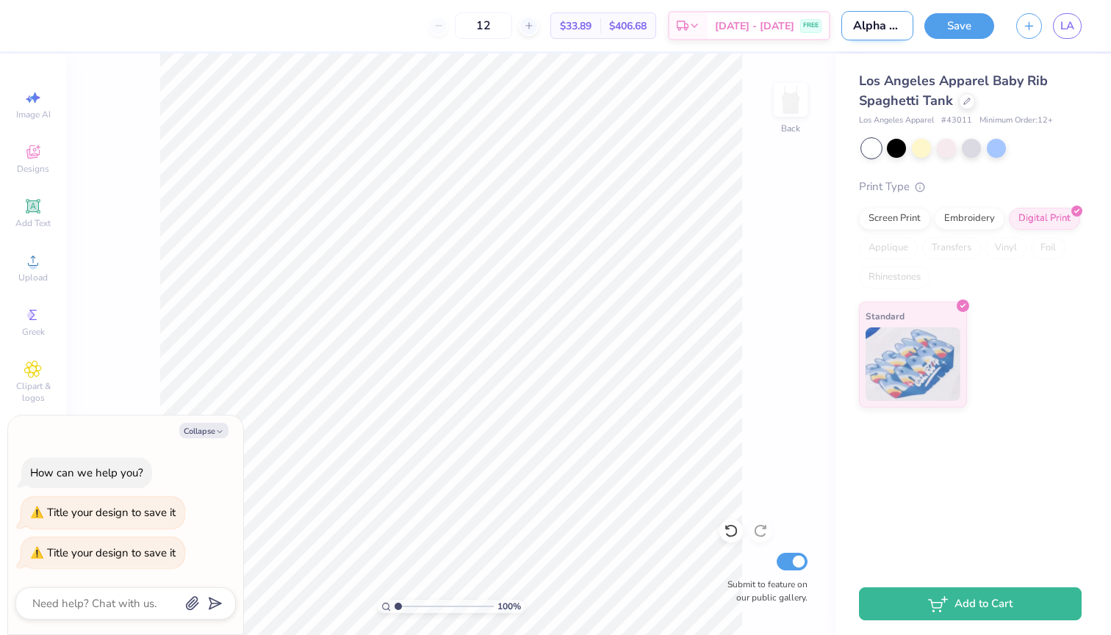
type input "Alpha Gamma Afall rush 2025"
type textarea "x"
type input "Alpha Gamma Alfall rush 2025"
type textarea "x"
type input "Alpha Gamma Alpfall rush 2025"
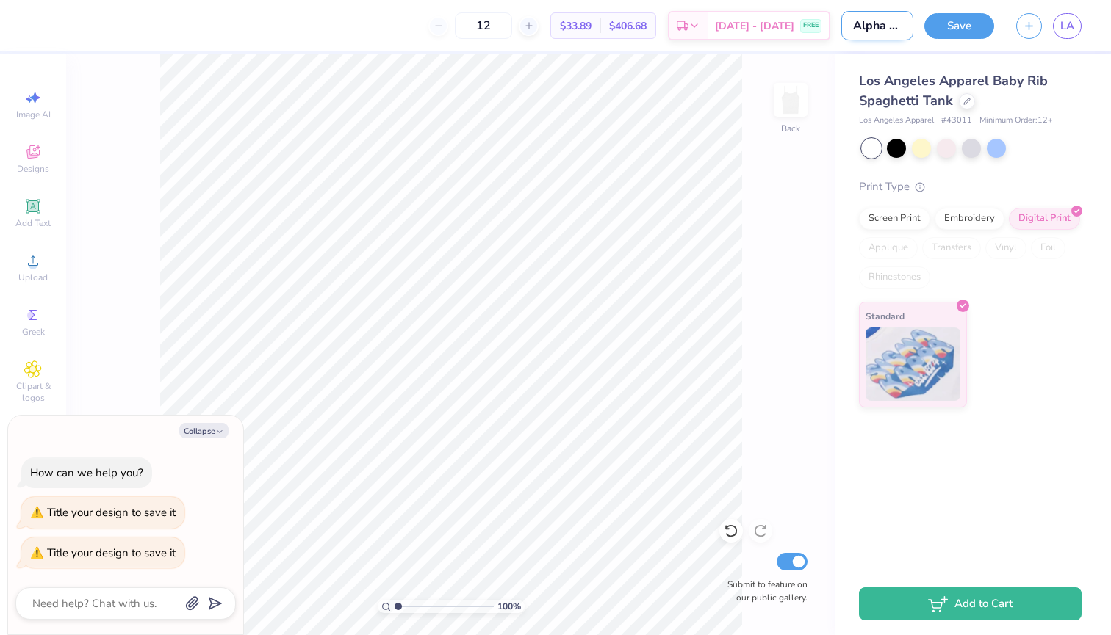
type textarea "x"
type input "Alpha Gamma Alphfall rush 2025"
type textarea "x"
type input "Alpha Gamma Alphafall rush 2025"
type textarea "x"
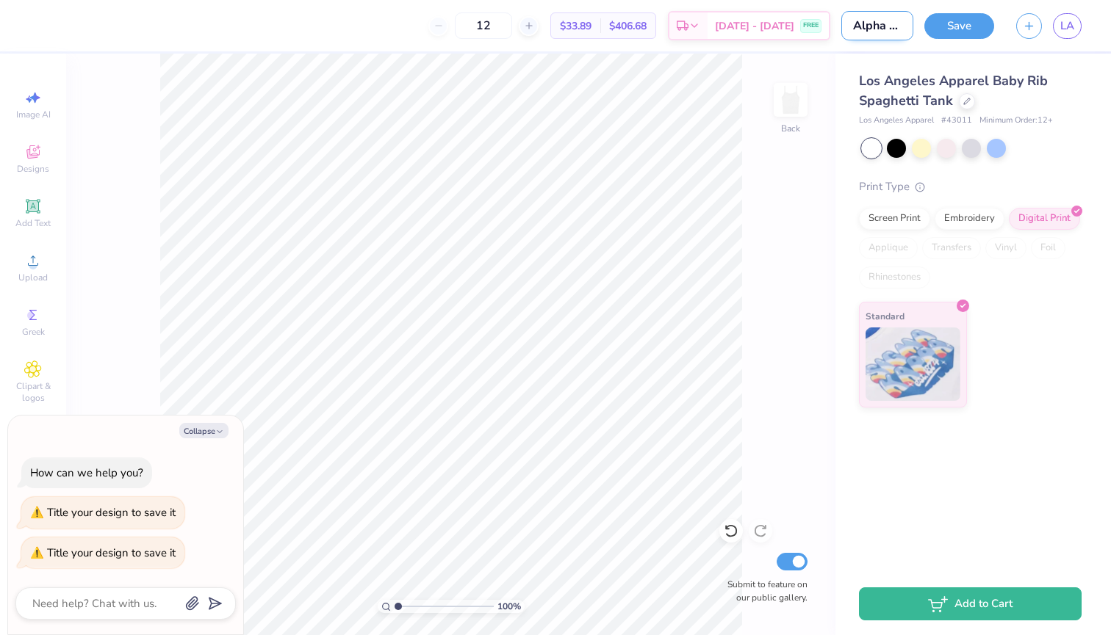
type input "Alpha Gamma Alpha fall rush 2025"
type textarea "x"
type input "Alpha Gamma Alpha fall rush 2025"
click at [965, 25] on button "Save" at bounding box center [959, 24] width 70 height 26
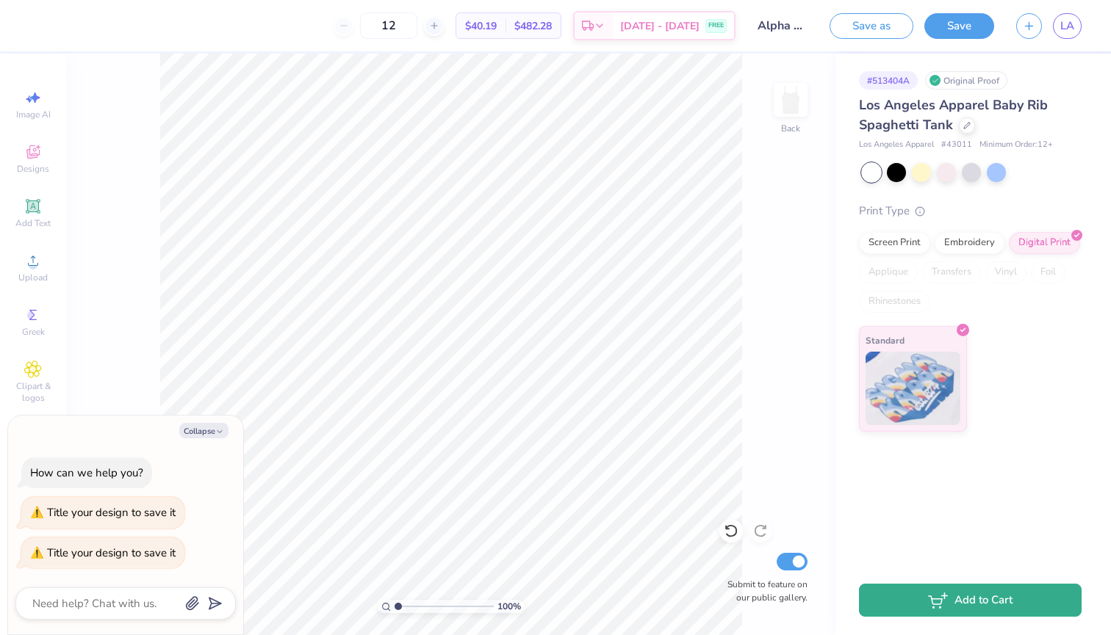
click at [934, 609] on button "Add to Cart" at bounding box center [970, 600] width 223 height 33
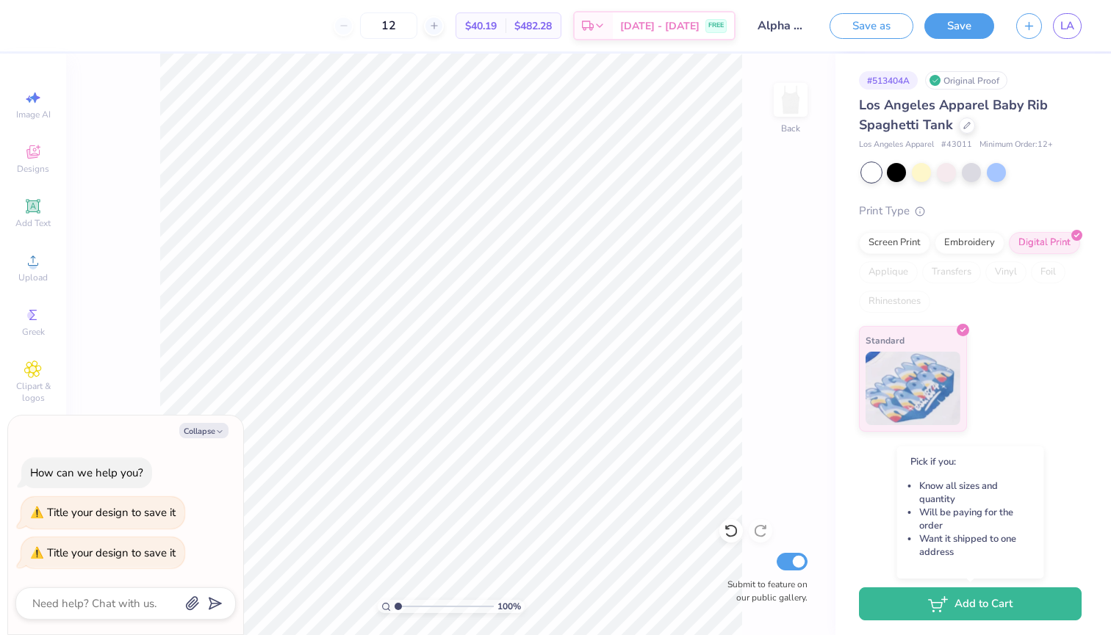
click at [744, 356] on div "100 % Back Submit to feature on our public gallery." at bounding box center [450, 345] width 769 height 582
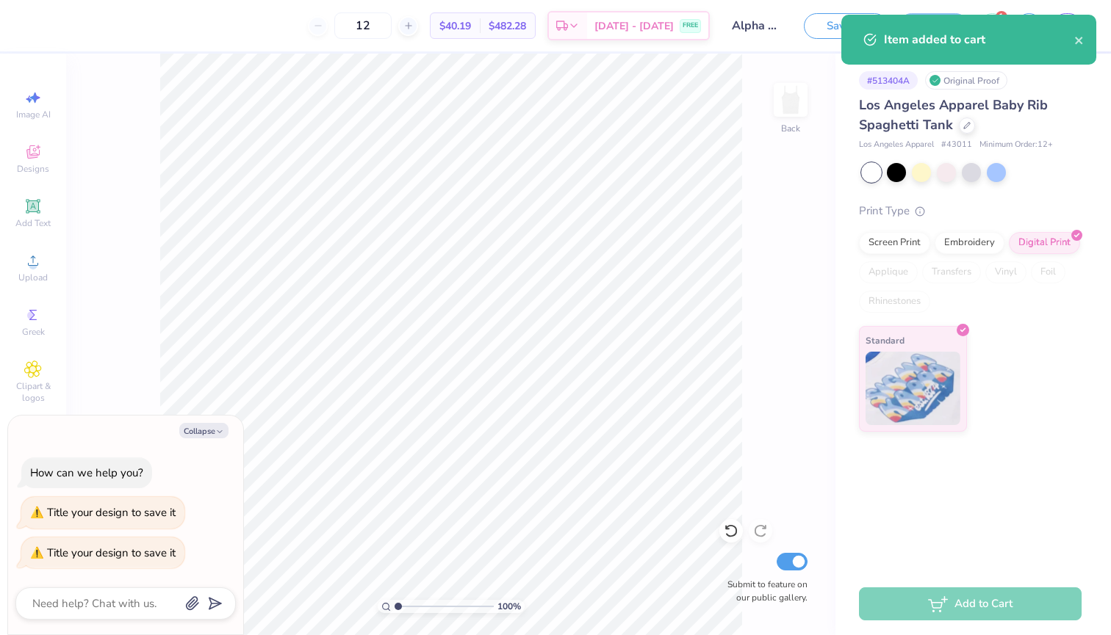
click at [925, 34] on div "Item added to cart" at bounding box center [979, 40] width 190 height 18
click at [1080, 40] on icon "close" at bounding box center [1079, 41] width 10 height 12
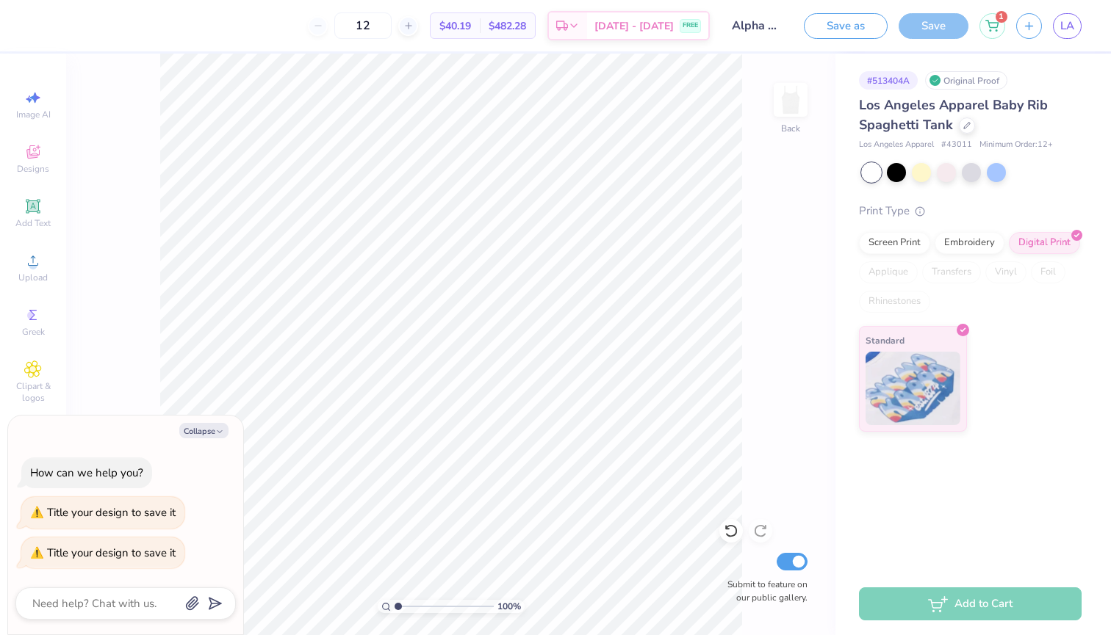
click at [984, 18] on div "Item added to cart" at bounding box center [968, 15] width 261 height 6
click at [984, 21] on div "1" at bounding box center [992, 26] width 26 height 26
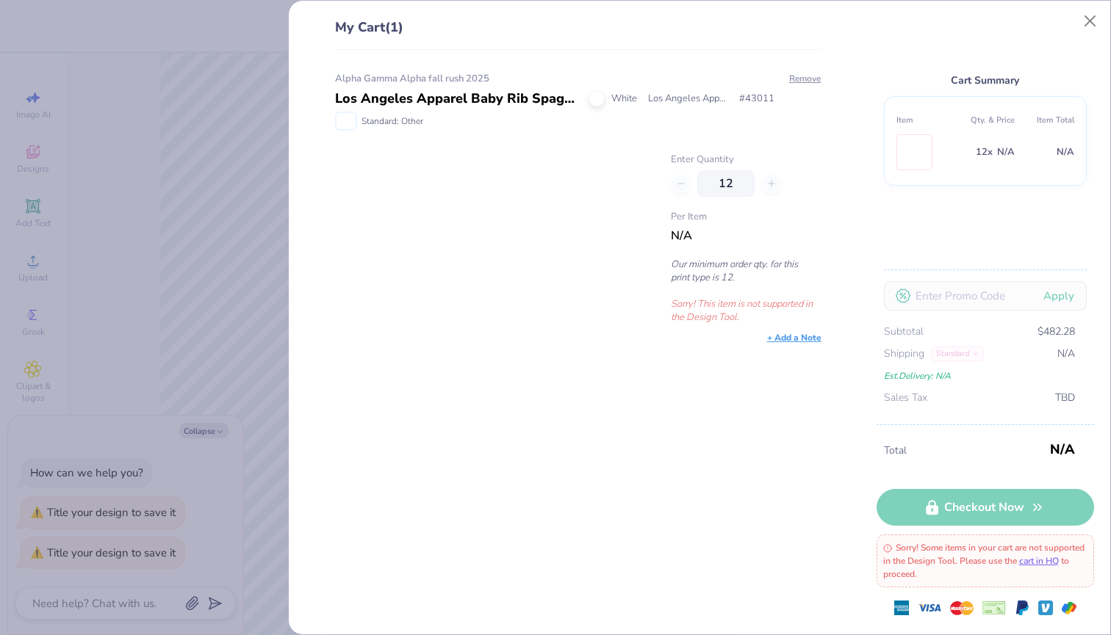
click at [821, 21] on div "My Cart (1)" at bounding box center [578, 34] width 486 height 32
click at [404, 397] on div "Alpha Gamma Alpha fall rush 2025 Los Angeles Apparel Baby Rib Spaghetti Tank Wh…" at bounding box center [573, 343] width 534 height 586
click at [1019, 567] on link "cart in HQ" at bounding box center [1039, 561] width 40 height 12
click at [196, 168] on div "My Cart (1) Alpha Gamma Alpha fall rush 2025 Los Angeles Apparel Baby Rib Spagh…" at bounding box center [555, 317] width 1111 height 635
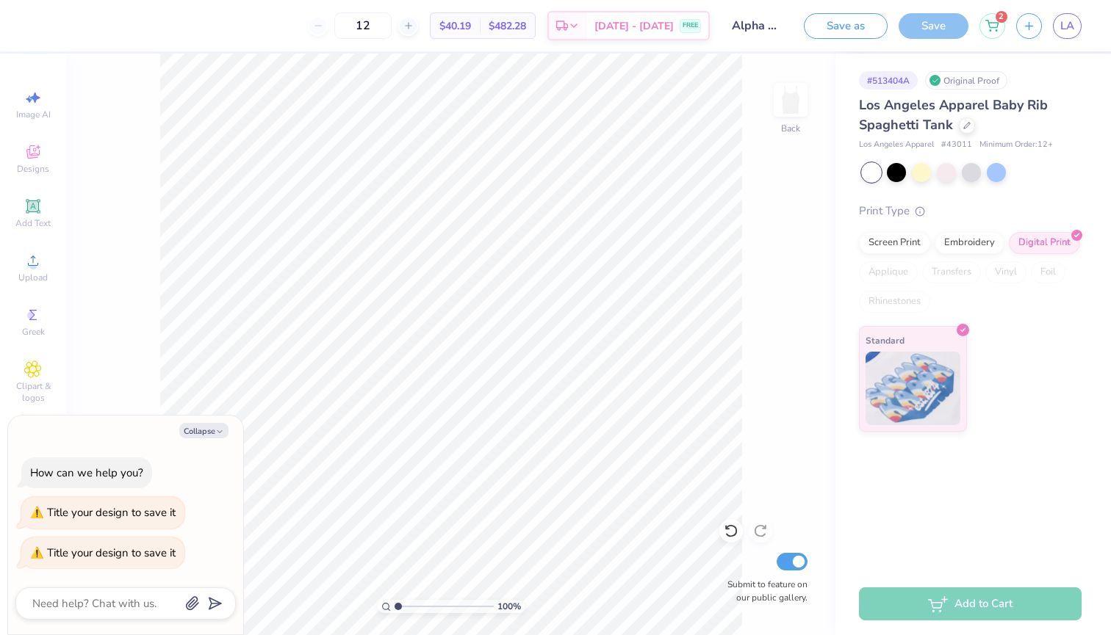
type textarea "x"
